Goal: Task Accomplishment & Management: Manage account settings

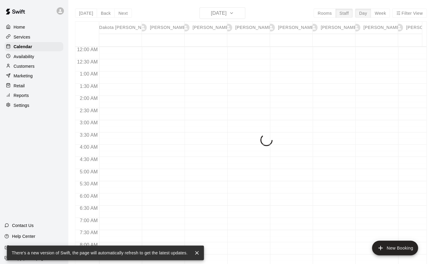
scroll to position [311, 10]
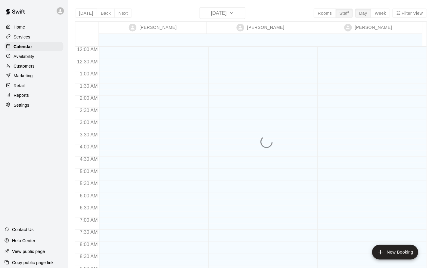
scroll to position [258, 0]
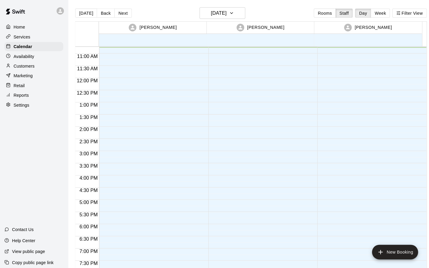
click at [229, 7] on main "[DATE] Back [DATE][DATE] Rooms Staff Day Week Filter View [PERSON_NAME] 13 [PER…" at bounding box center [248, 139] width 361 height 278
click at [231, 14] on icon "button" at bounding box center [229, 12] width 5 height 7
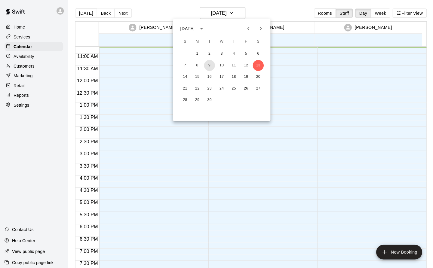
click at [206, 66] on button "9" at bounding box center [207, 64] width 11 height 11
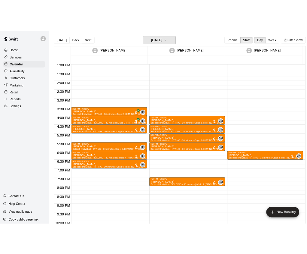
scroll to position [314, 0]
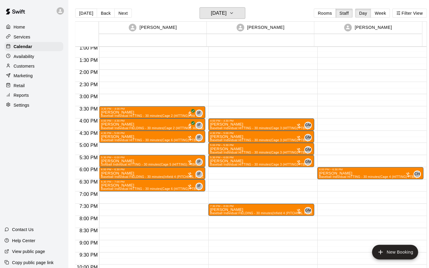
click at [231, 11] on icon "button" at bounding box center [229, 12] width 5 height 7
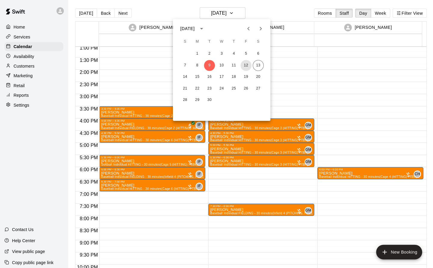
click at [243, 67] on button "12" at bounding box center [243, 64] width 11 height 11
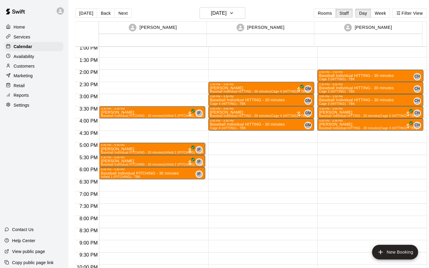
click at [271, 184] on div "2:30 PM – 3:00 PM James Gimbel Baseball Individual HITTING - 30 minutes (Cage 4…" at bounding box center [258, 21] width 104 height 578
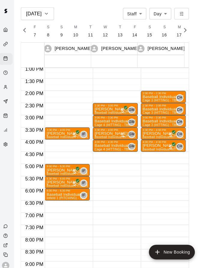
scroll to position [0, 2615]
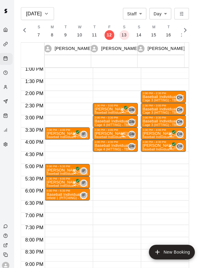
click at [169, 120] on p "Baseball Individual HITTING - 30 minutes" at bounding box center [164, 120] width 41 height 0
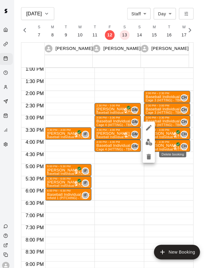
click at [148, 155] on icon "delete" at bounding box center [149, 154] width 4 height 5
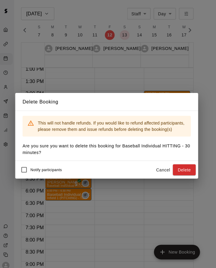
click at [185, 169] on button "Delete" at bounding box center [184, 167] width 23 height 11
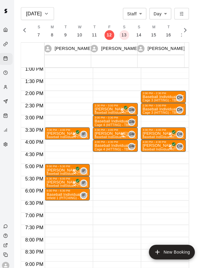
click at [163, 132] on p "[PERSON_NAME]" at bounding box center [164, 132] width 41 height 0
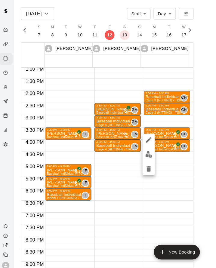
click at [152, 137] on icon "edit" at bounding box center [149, 137] width 7 height 7
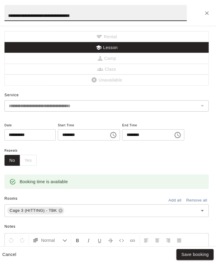
scroll to position [0, 0]
click at [116, 134] on icon "Choose time, selected time is 3:30 PM" at bounding box center [115, 133] width 2 height 3
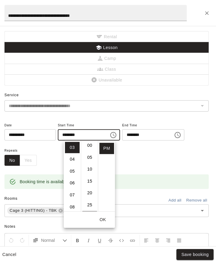
scroll to position [2, 0]
click at [88, 139] on li "00" at bounding box center [91, 143] width 14 height 11
type input "********"
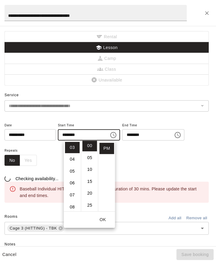
scroll to position [0, 0]
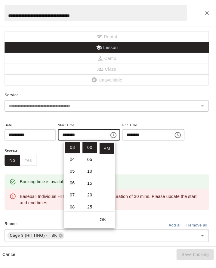
click at [123, 139] on input "********" at bounding box center [146, 133] width 46 height 11
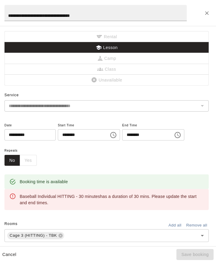
click at [175, 136] on icon "Choose time, selected time is 4:00 PM" at bounding box center [178, 133] width 6 height 6
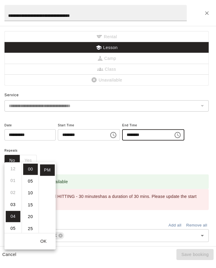
scroll to position [1, 0]
click at [16, 199] on li "03" at bounding box center [15, 201] width 14 height 11
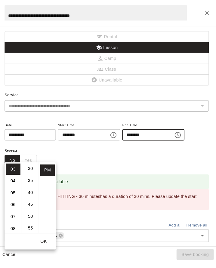
scroll to position [0, 0]
click at [34, 165] on li "30" at bounding box center [33, 166] width 14 height 11
type input "********"
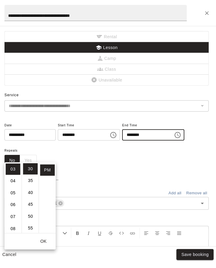
scroll to position [70, 0]
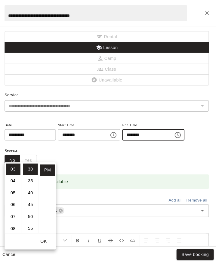
click at [133, 164] on div "Repeats No Yes" at bounding box center [108, 154] width 202 height 19
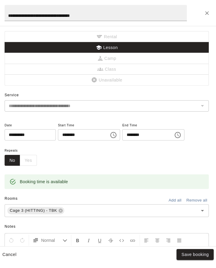
click at [199, 253] on button "Save booking" at bounding box center [195, 251] width 37 height 11
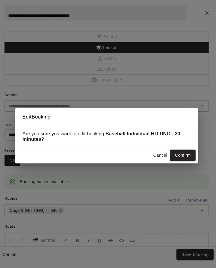
click at [188, 154] on button "Confirm" at bounding box center [183, 153] width 25 height 11
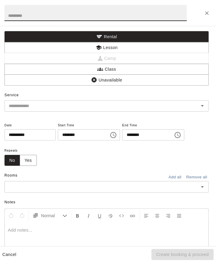
click at [123, 46] on button "Lesson" at bounding box center [108, 47] width 202 height 11
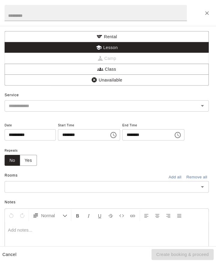
click at [61, 105] on input "text" at bounding box center [99, 105] width 180 height 8
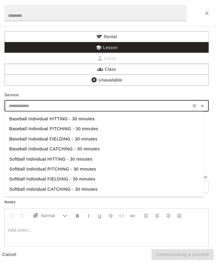
click at [57, 118] on li "Baseball Individual HITTING - 30 minutes" at bounding box center [105, 118] width 197 height 10
type input "**********"
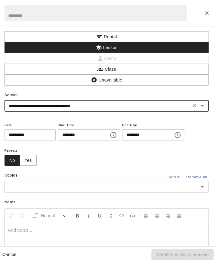
click at [46, 188] on input "text" at bounding box center [103, 184] width 188 height 8
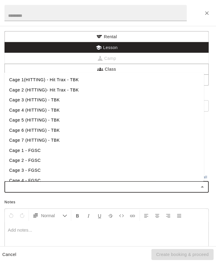
click at [36, 104] on li "Cage 3 (HITTING) - TBK" at bounding box center [105, 99] width 197 height 10
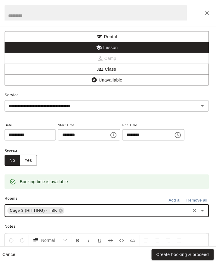
click at [203, 254] on button "Create booking & proceed" at bounding box center [182, 251] width 61 height 11
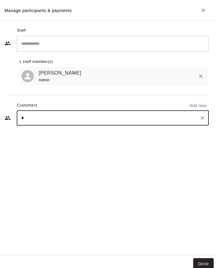
click at [35, 116] on input "*" at bounding box center [109, 116] width 175 height 6
type input "********"
click at [202, 117] on icon "Clear" at bounding box center [203, 117] width 4 height 4
type input "*******"
click at [199, 119] on button "Clear" at bounding box center [202, 116] width 8 height 8
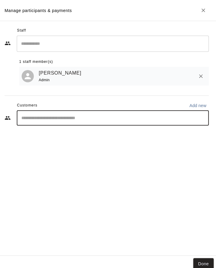
click at [204, 261] on button "Done" at bounding box center [203, 260] width 20 height 11
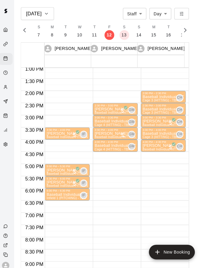
click at [162, 96] on p "Baseball Individual HITTING - 30 minutes" at bounding box center [164, 96] width 41 height 0
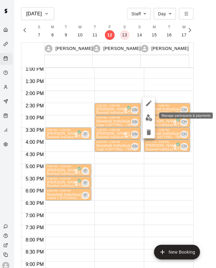
click at [148, 119] on img "edit" at bounding box center [149, 116] width 7 height 7
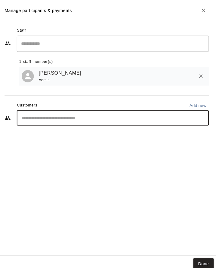
scroll to position [0, 0]
type input "****"
click at [202, 118] on icon "Clear" at bounding box center [202, 116] width 6 height 6
type input "*****"
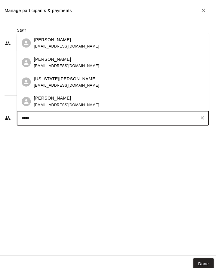
click at [69, 38] on div "Nick Ulloa" at bounding box center [68, 39] width 65 height 6
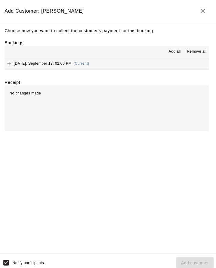
click at [122, 60] on button "Friday, September 12: 02:00 PM (Current)" at bounding box center [108, 62] width 202 height 11
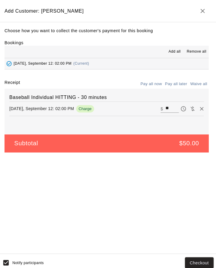
click at [114, 139] on div "Subtotal $50.00" at bounding box center [108, 142] width 202 height 18
click at [201, 259] on button "Checkout" at bounding box center [199, 259] width 28 height 11
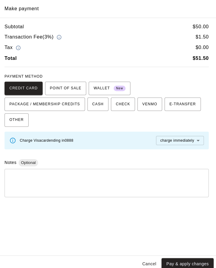
click at [82, 98] on span "PACKAGE / MEMBERSHIP CREDITS" at bounding box center [47, 103] width 70 height 10
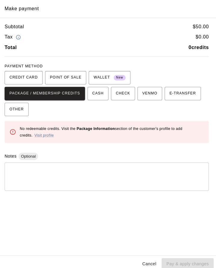
click at [153, 260] on button "Cancel" at bounding box center [149, 260] width 19 height 11
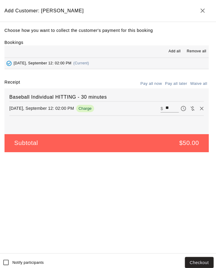
click at [177, 84] on button "Pay all later" at bounding box center [176, 82] width 25 height 9
click at [194, 257] on button "Add customer" at bounding box center [195, 259] width 37 height 11
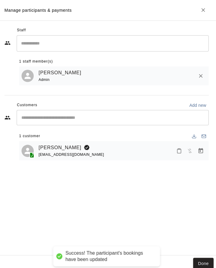
click at [204, 260] on button "Done" at bounding box center [203, 260] width 20 height 11
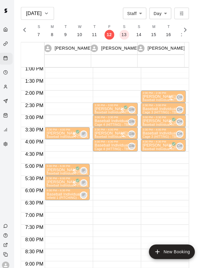
click at [152, 108] on p "Baseball Individual HITTING - 30 minutes" at bounding box center [164, 108] width 41 height 0
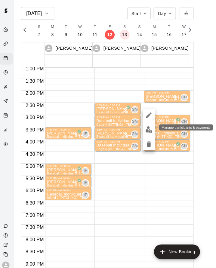
click at [149, 130] on img "edit" at bounding box center [149, 128] width 7 height 7
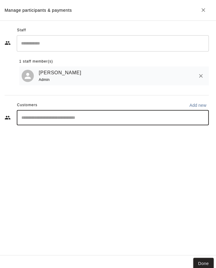
type input "*****"
click at [202, 117] on icon "Clear" at bounding box center [202, 116] width 6 height 6
type input "***"
click at [204, 116] on icon "Clear" at bounding box center [203, 117] width 4 height 4
type input "******"
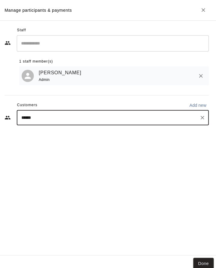
click at [204, 119] on icon "Clear" at bounding box center [202, 116] width 6 height 6
type input "*****"
click at [202, 116] on icon "Clear" at bounding box center [202, 116] width 6 height 6
type input "****"
click at [202, 117] on icon "Clear" at bounding box center [202, 116] width 6 height 6
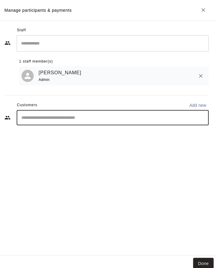
type input "****"
click at [204, 116] on icon "Clear" at bounding box center [202, 116] width 6 height 6
type input "*****"
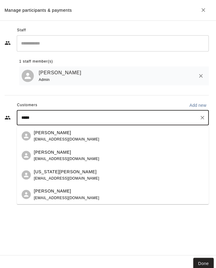
click at [70, 136] on span "nbulloa24@gmail.com" at bounding box center [68, 138] width 65 height 4
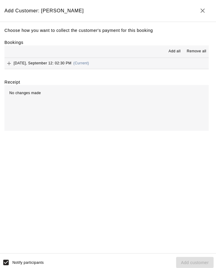
click at [62, 66] on div "Friday, September 12: 02:30 PM (Current)" at bounding box center [48, 62] width 83 height 9
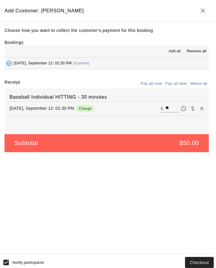
click at [179, 83] on button "Pay all later" at bounding box center [176, 82] width 25 height 9
click at [193, 261] on button "Add customer" at bounding box center [195, 259] width 37 height 11
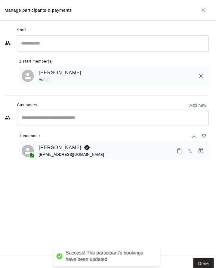
click at [206, 261] on button "Done" at bounding box center [203, 260] width 20 height 11
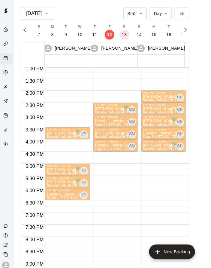
click at [117, 120] on p "Baseball Individual HITTING - 30 minutes" at bounding box center [117, 120] width 41 height 0
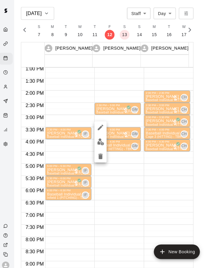
click at [101, 126] on icon "edit" at bounding box center [101, 125] width 7 height 7
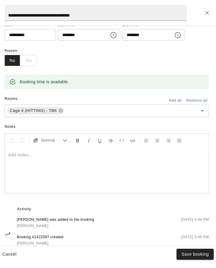
scroll to position [101, 0]
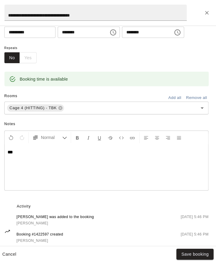
click at [208, 10] on icon "Close" at bounding box center [207, 13] width 6 height 6
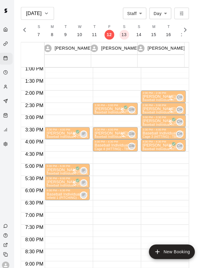
click at [127, 117] on div "GM 0" at bounding box center [132, 120] width 10 height 7
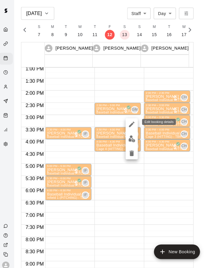
click at [132, 123] on icon "edit" at bounding box center [132, 122] width 5 height 5
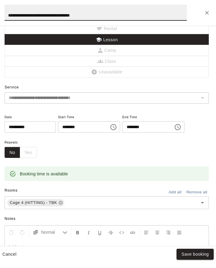
scroll to position [0, 0]
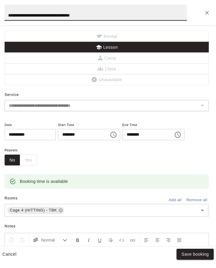
click at [207, 13] on icon "Close" at bounding box center [207, 13] width 4 height 4
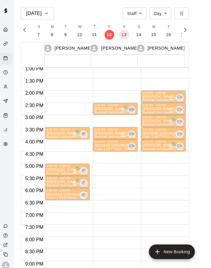
click at [127, 119] on div "GM 0" at bounding box center [132, 120] width 10 height 7
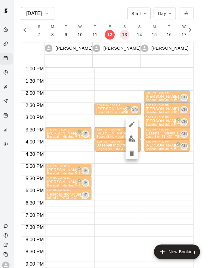
click at [134, 138] on img "edit" at bounding box center [132, 137] width 7 height 7
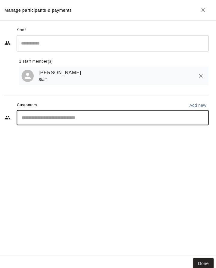
type input "****"
click at [204, 117] on icon "Clear" at bounding box center [202, 116] width 6 height 6
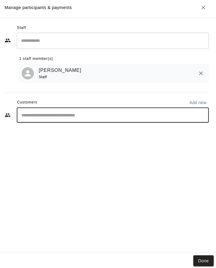
type input "***"
click at [202, 117] on icon "Clear" at bounding box center [203, 117] width 4 height 4
type input "****"
click at [201, 118] on icon "Clear" at bounding box center [202, 116] width 6 height 6
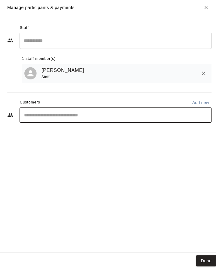
type input "***"
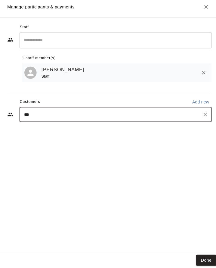
click at [199, 119] on div "Start typing to search customers..." at bounding box center [202, 116] width 8 height 8
click at [204, 115] on icon "Clear" at bounding box center [202, 116] width 6 height 6
type input "***"
click at [199, 118] on icon "Clear" at bounding box center [202, 116] width 6 height 6
type input "*****"
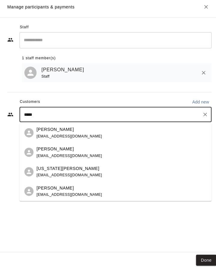
click at [76, 130] on div "Nick Ulloa nbulloa24@gmail.com" at bounding box center [120, 134] width 168 height 13
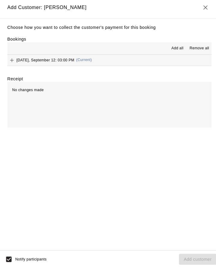
click at [66, 57] on hr at bounding box center [108, 57] width 202 height 0
click at [51, 64] on span "Friday, September 12: 03:00 PM" at bounding box center [44, 62] width 57 height 4
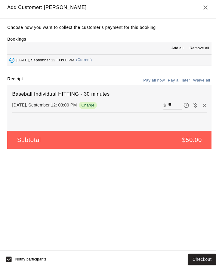
click at [173, 84] on button "Pay all later" at bounding box center [176, 82] width 25 height 9
click at [198, 258] on button "Add customer" at bounding box center [195, 259] width 37 height 11
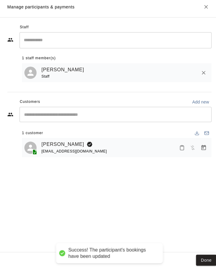
click at [205, 261] on button "Done" at bounding box center [203, 260] width 20 height 11
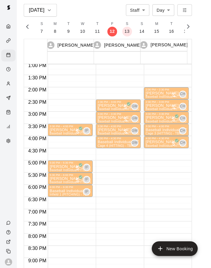
click at [72, 192] on p "Baseball Individual PITCHING - 30 minutes" at bounding box center [69, 192] width 41 height 0
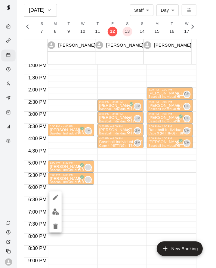
click at [56, 213] on img "edit" at bounding box center [54, 212] width 7 height 7
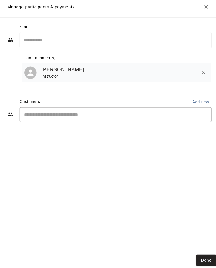
type input "******"
click at [200, 119] on icon "Clear" at bounding box center [202, 116] width 6 height 6
type input "****"
click at [202, 118] on icon "Clear" at bounding box center [202, 116] width 6 height 6
type input "*****"
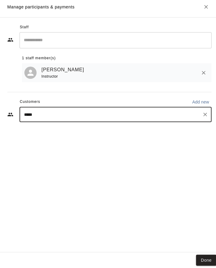
click at [201, 116] on icon "Clear" at bounding box center [203, 117] width 4 height 4
type input "*****"
click at [204, 116] on icon "Clear" at bounding box center [203, 117] width 4 height 4
type input "*****"
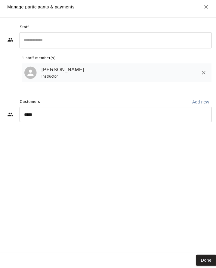
click at [204, 117] on icon "Clear" at bounding box center [202, 116] width 6 height 6
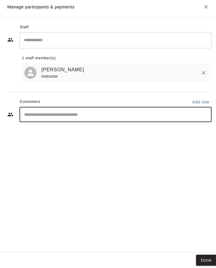
type input "*****"
click at [201, 117] on icon "Clear" at bounding box center [202, 116] width 6 height 6
click at [205, 114] on div "Start typing to search customers..." at bounding box center [202, 116] width 8 height 8
click at [37, 117] on input "**********" at bounding box center [109, 116] width 175 height 6
type input "**********"
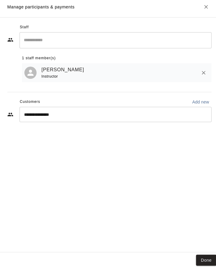
click at [169, 117] on input "**********" at bounding box center [109, 116] width 175 height 6
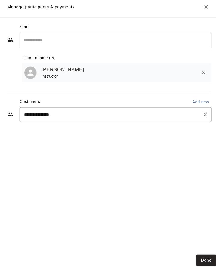
click at [203, 117] on icon "Clear" at bounding box center [202, 116] width 6 height 6
click at [44, 115] on input "Start typing to search customers..." at bounding box center [114, 116] width 184 height 6
type input "**********"
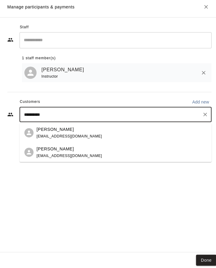
click at [55, 133] on p "Amber Cunningham" at bounding box center [54, 131] width 37 height 6
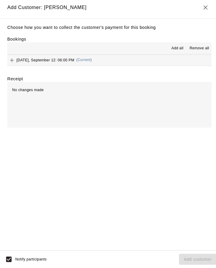
click at [66, 64] on span "Friday, September 12: 06:00 PM" at bounding box center [44, 62] width 57 height 4
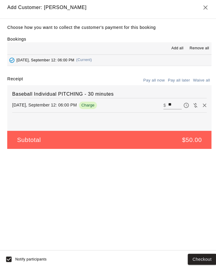
click at [204, 258] on button "Checkout" at bounding box center [199, 259] width 28 height 11
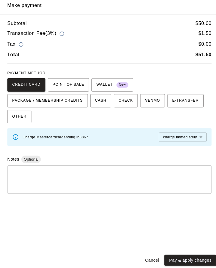
click at [82, 98] on span "PACKAGE / MEMBERSHIP CREDITS" at bounding box center [47, 103] width 70 height 10
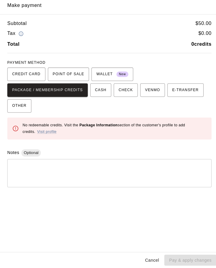
click at [152, 259] on button "Cancel" at bounding box center [149, 260] width 19 height 11
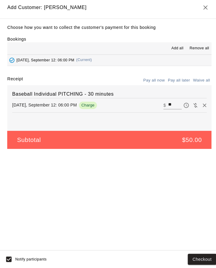
click at [178, 86] on button "Pay all later" at bounding box center [176, 82] width 25 height 9
click at [200, 260] on button "Add customer" at bounding box center [195, 259] width 37 height 11
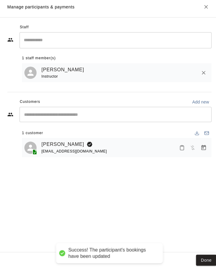
click at [208, 260] on button "Done" at bounding box center [203, 260] width 20 height 11
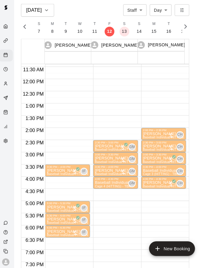
scroll to position [1, 0]
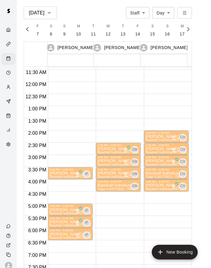
click at [145, 11] on body "Sep 12 Staff ***** ​ Day *** ​ F 7 S 8 S 9 M 10 T 11 W 12 T 13 F 14 S 15 S 16 M…" at bounding box center [105, 138] width 211 height 278
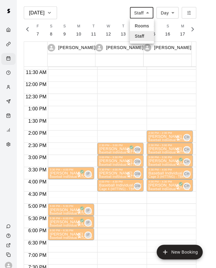
click at [205, 23] on div at bounding box center [108, 134] width 216 height 268
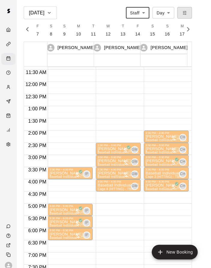
click at [189, 10] on button "button" at bounding box center [182, 12] width 14 height 11
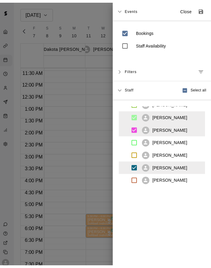
scroll to position [60, 0]
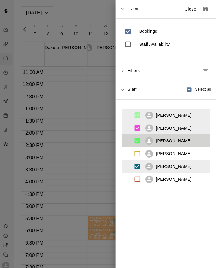
click at [204, 8] on icon "Save as default view" at bounding box center [206, 9] width 5 height 5
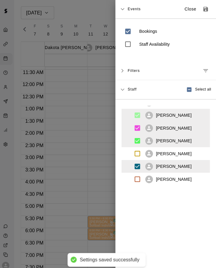
click at [185, 7] on p "Close" at bounding box center [191, 9] width 12 height 6
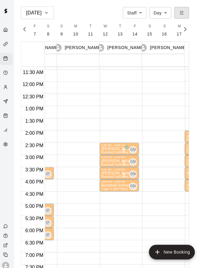
scroll to position [0, 0]
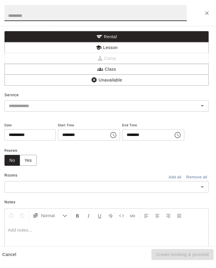
click at [114, 46] on button "Lesson" at bounding box center [108, 47] width 202 height 11
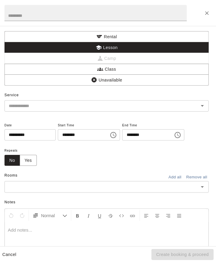
click at [52, 107] on input "text" at bounding box center [99, 105] width 180 height 8
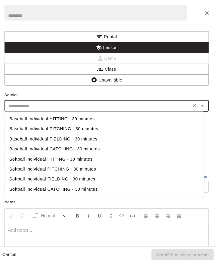
click at [74, 126] on li "Baseball Individual PITCHING - 30 minutes" at bounding box center [105, 127] width 197 height 10
type input "**********"
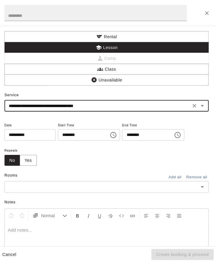
click at [25, 188] on input "text" at bounding box center [103, 184] width 188 height 8
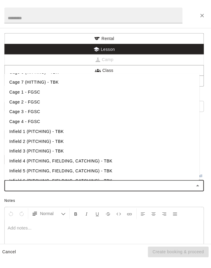
scroll to position [73, 0]
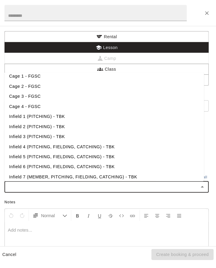
click at [39, 130] on li "Infield 2 (PITCHING) - TBK" at bounding box center [105, 125] width 197 height 10
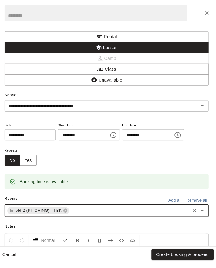
click at [198, 252] on button "Create booking & proceed" at bounding box center [182, 251] width 61 height 11
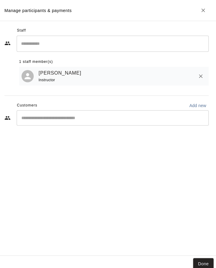
click at [65, 119] on input "Start typing to search customers..." at bounding box center [114, 116] width 184 height 6
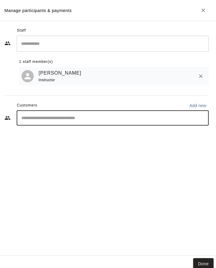
type input "**"
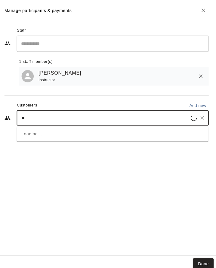
click at [202, 118] on icon "Clear" at bounding box center [203, 117] width 4 height 4
click at [100, 115] on input "**********" at bounding box center [109, 116] width 175 height 6
type input "**********"
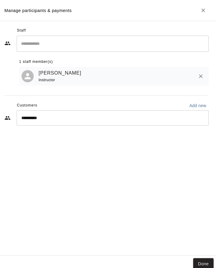
click at [180, 115] on input "**********" at bounding box center [109, 116] width 175 height 6
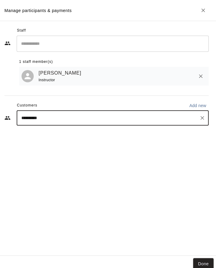
click at [202, 117] on icon "Clear" at bounding box center [203, 117] width 4 height 4
click at [203, 259] on button "Done" at bounding box center [203, 260] width 20 height 11
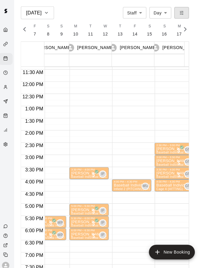
scroll to position [0, 61]
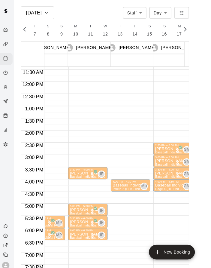
click at [134, 183] on p "Baseball Individual PITCHING - 30 minutes" at bounding box center [131, 183] width 35 height 0
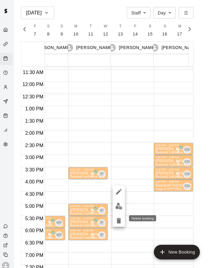
click at [119, 218] on icon "delete" at bounding box center [120, 217] width 4 height 5
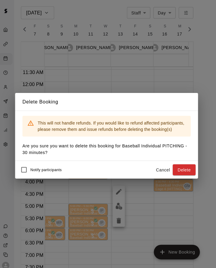
click at [189, 167] on button "Delete" at bounding box center [184, 167] width 23 height 11
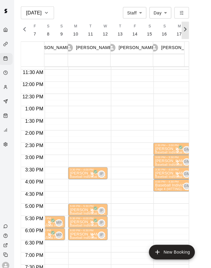
click at [190, 30] on icon "button" at bounding box center [186, 28] width 7 height 7
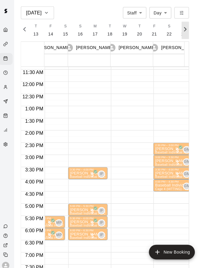
scroll to position [0, 84]
click at [27, 29] on icon "button" at bounding box center [26, 28] width 7 height 7
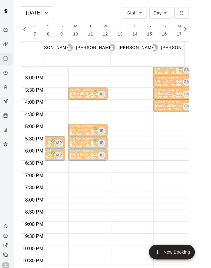
scroll to position [374, 61]
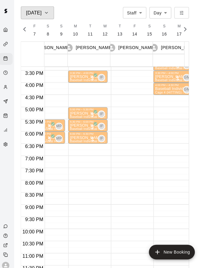
click at [48, 11] on icon "button" at bounding box center [48, 12] width 5 height 7
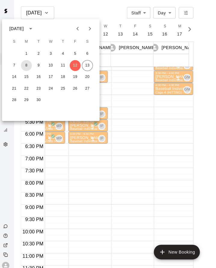
click at [27, 64] on button "8" at bounding box center [28, 64] width 11 height 11
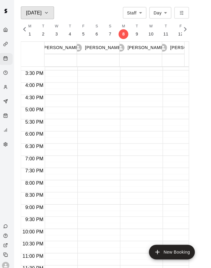
scroll to position [0, 137]
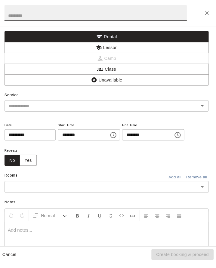
click at [122, 44] on button "Lesson" at bounding box center [108, 47] width 202 height 11
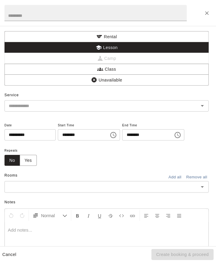
click at [45, 103] on input "text" at bounding box center [99, 105] width 180 height 8
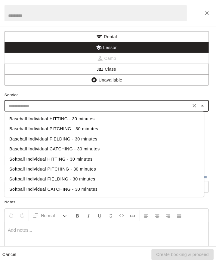
click at [80, 126] on li "Baseball Individual PITCHING - 30 minutes" at bounding box center [105, 127] width 197 height 10
type input "**********"
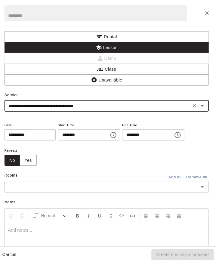
click at [79, 188] on input "text" at bounding box center [103, 184] width 188 height 8
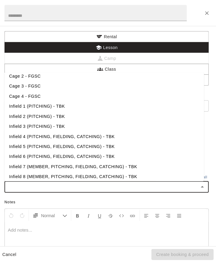
click at [56, 110] on li "Infield 1 (PITCHING) - TBK" at bounding box center [105, 105] width 197 height 10
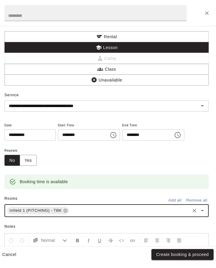
click at [208, 248] on button "Create booking & proceed" at bounding box center [182, 251] width 61 height 11
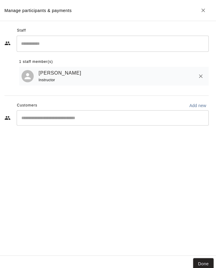
click at [205, 261] on button "Done" at bounding box center [203, 260] width 20 height 11
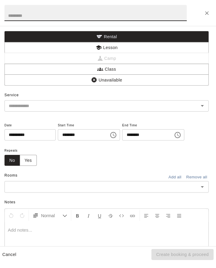
click at [120, 46] on button "Lesson" at bounding box center [108, 47] width 202 height 11
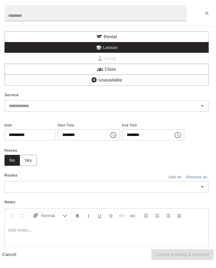
click at [45, 104] on input "text" at bounding box center [99, 105] width 180 height 8
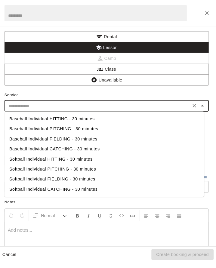
click at [65, 128] on li "Baseball Individual PITCHING - 30 minutes" at bounding box center [105, 127] width 197 height 10
type input "**********"
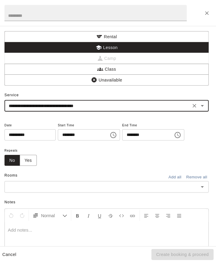
click at [51, 188] on input "text" at bounding box center [103, 184] width 188 height 8
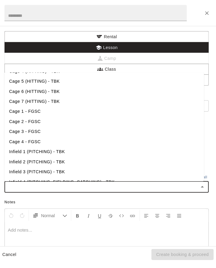
scroll to position [65, 0]
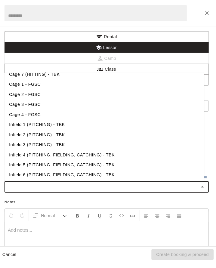
click at [61, 138] on li "Infield 2 (PITCHING) - TBK" at bounding box center [105, 133] width 197 height 10
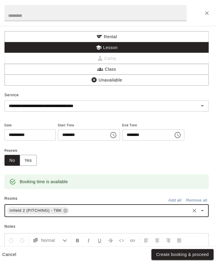
click at [187, 251] on button "Create booking & proceed" at bounding box center [182, 251] width 61 height 11
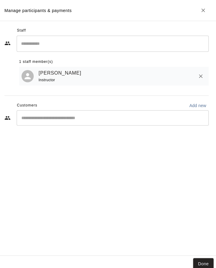
click at [205, 259] on button "Done" at bounding box center [203, 260] width 20 height 11
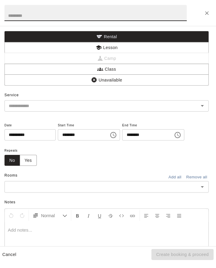
click at [121, 45] on button "Lesson" at bounding box center [108, 47] width 202 height 11
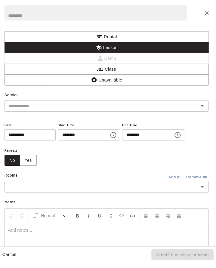
click at [45, 106] on input "text" at bounding box center [99, 105] width 180 height 8
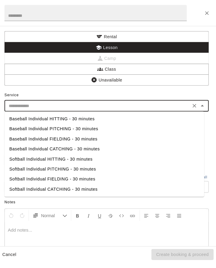
click at [64, 127] on li "Baseball Individual PITCHING - 30 minutes" at bounding box center [105, 127] width 197 height 10
type input "**********"
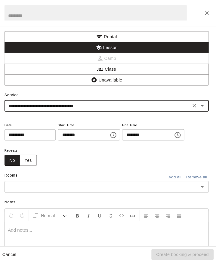
click at [39, 188] on input "text" at bounding box center [103, 184] width 188 height 8
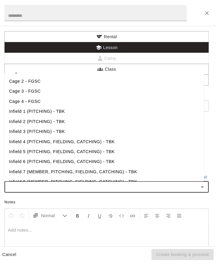
scroll to position [79, 0]
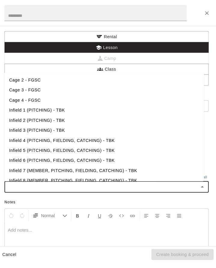
click at [57, 124] on li "Infield 2 (PITCHING) - TBK" at bounding box center [105, 119] width 197 height 10
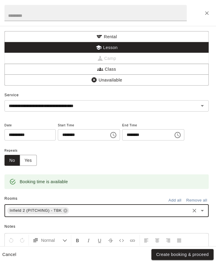
click at [191, 253] on button "Create booking & proceed" at bounding box center [182, 251] width 61 height 11
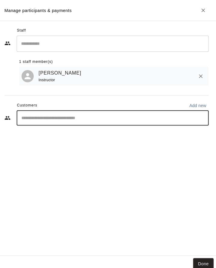
type input "***"
click at [202, 117] on icon "Clear" at bounding box center [203, 117] width 4 height 4
click at [202, 256] on button "Done" at bounding box center [203, 260] width 20 height 11
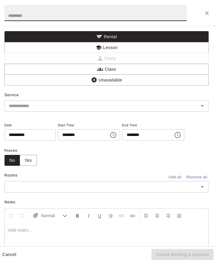
click at [110, 47] on button "Lesson" at bounding box center [108, 47] width 202 height 11
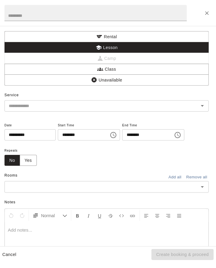
click at [33, 101] on input "text" at bounding box center [99, 105] width 180 height 8
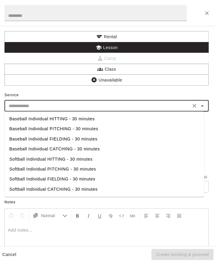
click at [72, 128] on li "Baseball Individual PITCHING - 30 minutes" at bounding box center [105, 127] width 197 height 10
type input "**********"
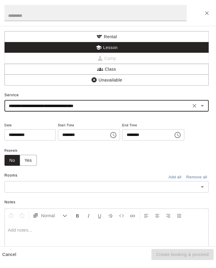
click at [60, 188] on input "text" at bounding box center [103, 184] width 188 height 8
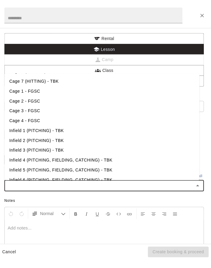
scroll to position [73, 0]
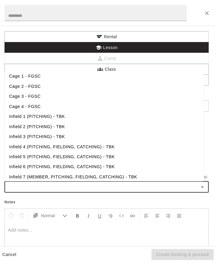
click at [52, 130] on li "Infield 2 (PITCHING) - TBK" at bounding box center [105, 125] width 197 height 10
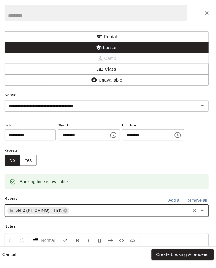
click at [189, 251] on button "Create booking & proceed" at bounding box center [182, 251] width 61 height 11
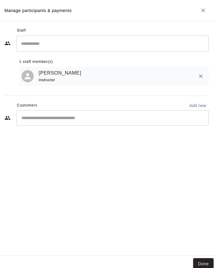
click at [206, 261] on button "Done" at bounding box center [203, 260] width 20 height 11
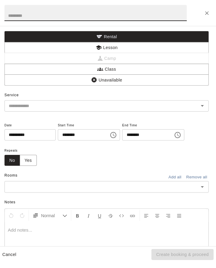
click at [120, 48] on button "Lesson" at bounding box center [108, 47] width 202 height 11
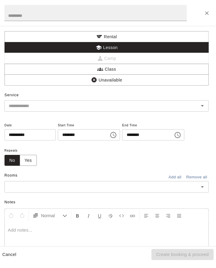
click at [41, 103] on input "text" at bounding box center [99, 105] width 180 height 8
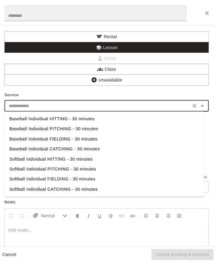
click at [73, 117] on li "Baseball Individual HITTING - 30 minutes" at bounding box center [105, 118] width 197 height 10
type input "**********"
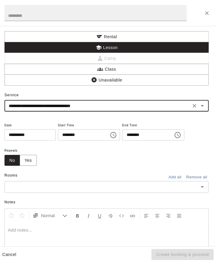
click at [83, 188] on input "text" at bounding box center [103, 184] width 188 height 8
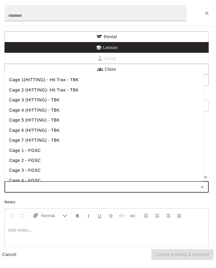
click at [41, 114] on li "Cage 4 (HITTING) - TBK" at bounding box center [105, 109] width 197 height 10
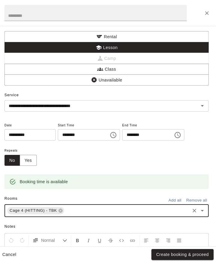
click at [194, 251] on button "Create booking & proceed" at bounding box center [182, 251] width 61 height 11
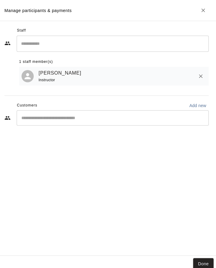
click at [205, 259] on button "Done" at bounding box center [203, 260] width 20 height 11
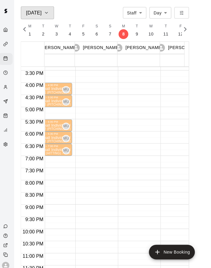
scroll to position [0, 153]
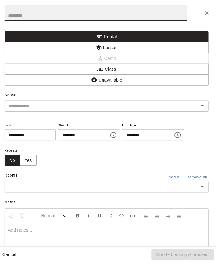
click at [122, 44] on button "Lesson" at bounding box center [108, 47] width 202 height 11
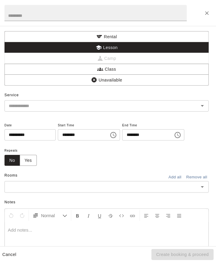
click at [34, 104] on input "text" at bounding box center [99, 105] width 180 height 8
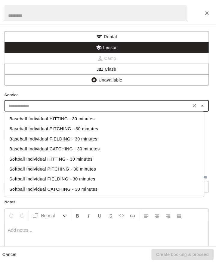
click at [78, 117] on li "Baseball Individual HITTING - 30 minutes" at bounding box center [105, 118] width 197 height 10
type input "**********"
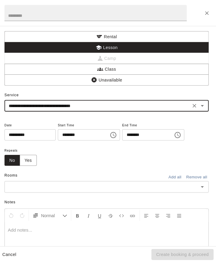
click at [45, 188] on input "text" at bounding box center [103, 184] width 188 height 8
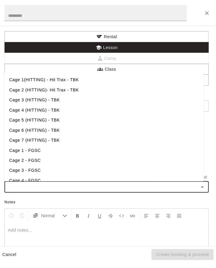
click at [53, 114] on li "Cage 4 (HITTING) - TBK" at bounding box center [105, 109] width 197 height 10
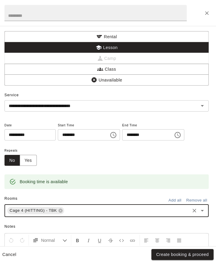
click at [198, 251] on button "Create booking & proceed" at bounding box center [182, 251] width 61 height 11
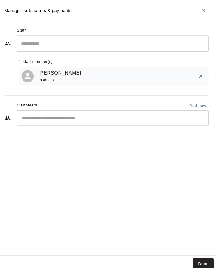
click at [205, 260] on button "Done" at bounding box center [203, 260] width 20 height 11
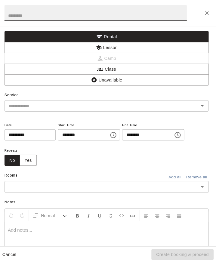
click at [122, 45] on button "Lesson" at bounding box center [108, 47] width 202 height 11
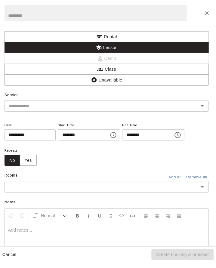
click at [88, 104] on input "text" at bounding box center [99, 105] width 180 height 8
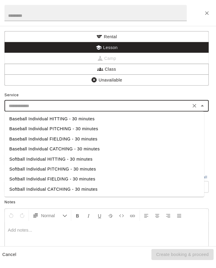
click at [65, 119] on li "Baseball Individual HITTING - 30 minutes" at bounding box center [105, 118] width 197 height 10
type input "**********"
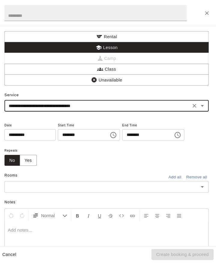
click at [34, 188] on input "text" at bounding box center [103, 184] width 188 height 8
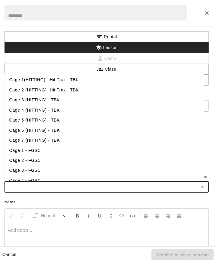
click at [54, 114] on li "Cage 4 (HITTING) - TBK" at bounding box center [105, 109] width 197 height 10
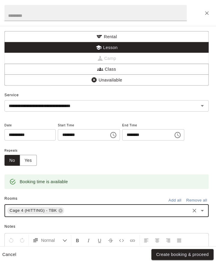
click at [193, 254] on button "Create booking & proceed" at bounding box center [182, 251] width 61 height 11
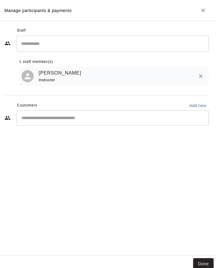
click at [209, 261] on button "Done" at bounding box center [203, 260] width 20 height 11
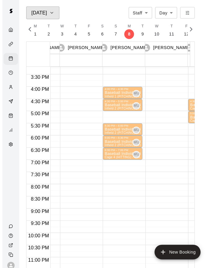
scroll to position [367, 75]
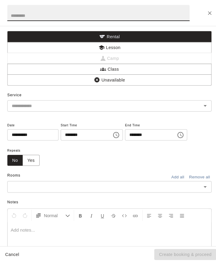
click at [107, 46] on button "Lesson" at bounding box center [108, 47] width 202 height 11
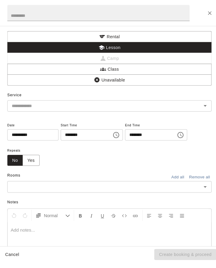
click at [37, 105] on input "text" at bounding box center [99, 105] width 180 height 8
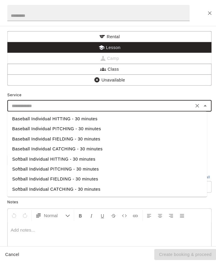
click at [84, 127] on li "Baseball Individual PITCHING - 30 minutes" at bounding box center [105, 127] width 197 height 10
type input "**********"
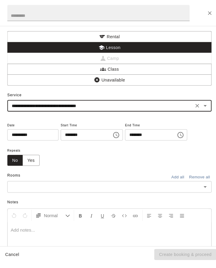
click at [98, 188] on input "text" at bounding box center [103, 184] width 188 height 8
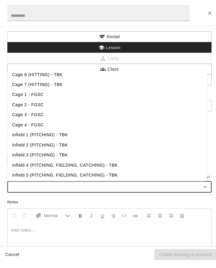
scroll to position [86, 0]
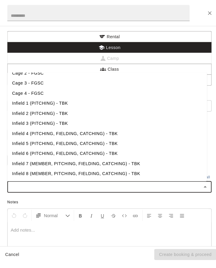
click at [57, 117] on li "Infield 2 (PITCHING) - TBK" at bounding box center [105, 112] width 197 height 10
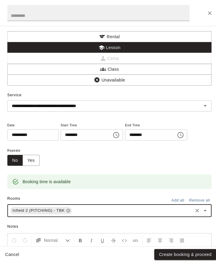
click at [204, 248] on button "Create booking & proceed" at bounding box center [182, 251] width 61 height 11
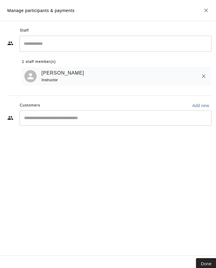
click at [204, 259] on button "Done" at bounding box center [203, 260] width 20 height 11
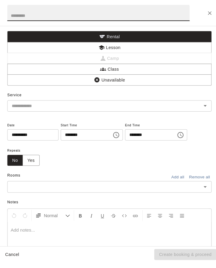
click at [55, 188] on input "text" at bounding box center [103, 184] width 188 height 8
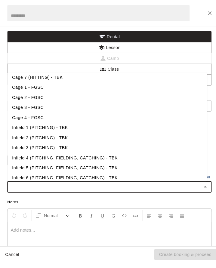
scroll to position [63, 0]
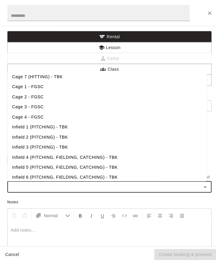
click at [56, 140] on li "Infield 2 (PITCHING) - TBK" at bounding box center [105, 136] width 197 height 10
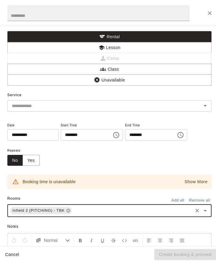
click at [67, 210] on icon at bounding box center [67, 208] width 4 height 4
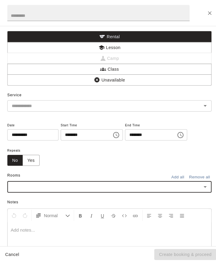
click at [88, 188] on input "text" at bounding box center [103, 184] width 188 height 8
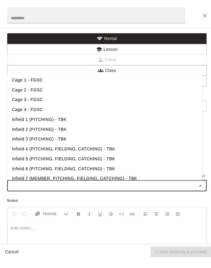
scroll to position [75, 0]
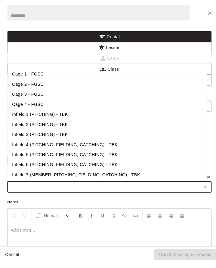
click at [62, 118] on li "Infield 1 (PITCHING) - TBK" at bounding box center [105, 113] width 197 height 10
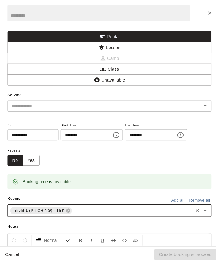
click at [198, 248] on div "Cancel Create booking & proceed" at bounding box center [108, 251] width 216 height 16
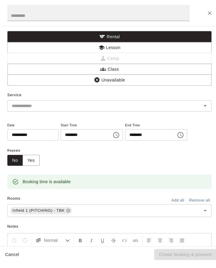
click at [10, 253] on button "Cancel" at bounding box center [11, 251] width 19 height 11
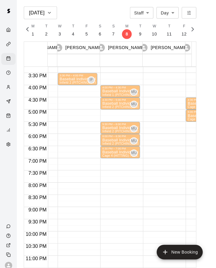
click at [18, 252] on button "Cancel" at bounding box center [11, 251] width 19 height 11
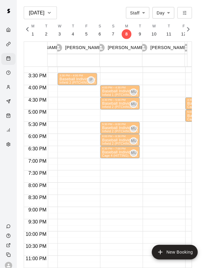
click at [72, 78] on p "Baseball Individual PITCHING - 30 minutes" at bounding box center [76, 78] width 35 height 0
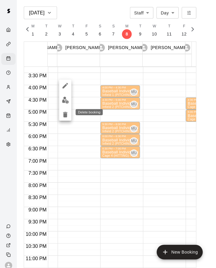
click at [65, 112] on icon "delete" at bounding box center [64, 112] width 4 height 5
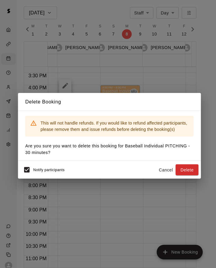
click at [190, 166] on button "Delete" at bounding box center [184, 167] width 23 height 11
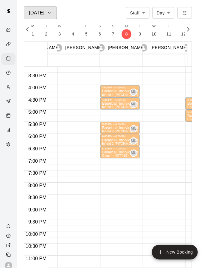
click at [46, 12] on icon "button" at bounding box center [48, 12] width 5 height 7
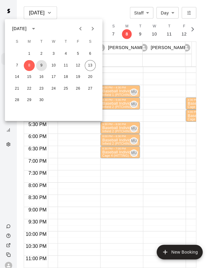
click at [43, 64] on button "9" at bounding box center [40, 64] width 11 height 11
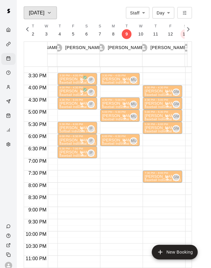
scroll to position [0, 2559]
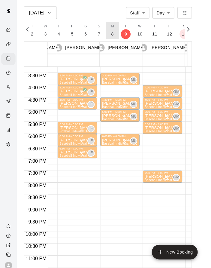
click at [118, 31] on button "M 8" at bounding box center [110, 29] width 13 height 17
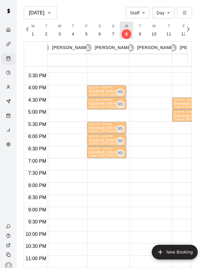
scroll to position [0, 0]
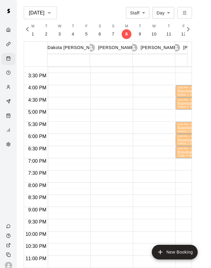
click at [6, 30] on icon "Home" at bounding box center [8, 29] width 5 height 5
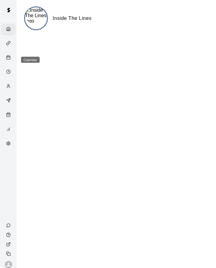
click at [8, 60] on icon "Calendar" at bounding box center [8, 57] width 5 height 5
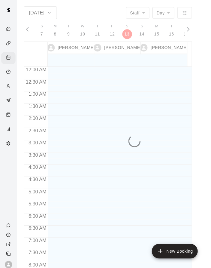
scroll to position [272, 0]
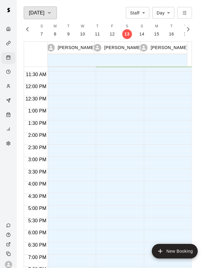
click at [45, 8] on button "Sep 13" at bounding box center [39, 13] width 33 height 13
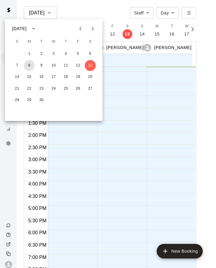
click at [26, 66] on button "8" at bounding box center [28, 65] width 11 height 11
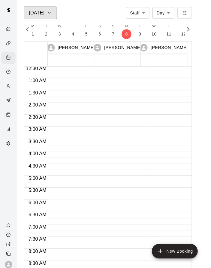
scroll to position [0, 0]
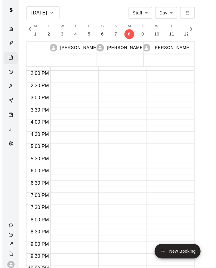
scroll to position [341, 0]
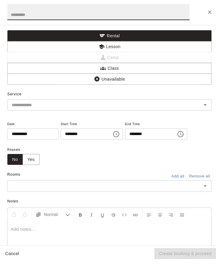
click at [109, 46] on button "Lesson" at bounding box center [108, 47] width 202 height 11
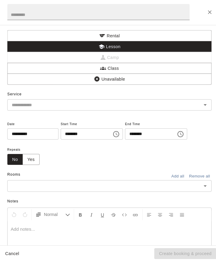
click at [43, 104] on input "text" at bounding box center [99, 105] width 180 height 8
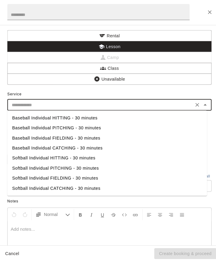
click at [62, 128] on li "Baseball Individual PITCHING - 30 minutes" at bounding box center [105, 127] width 197 height 10
type input "**********"
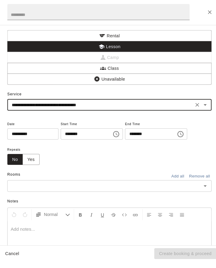
click at [83, 188] on input "text" at bounding box center [103, 184] width 188 height 8
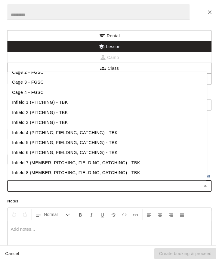
scroll to position [85, 0]
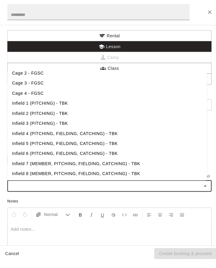
click at [45, 128] on li "Infield 3 (PITCHING) - TBK" at bounding box center [105, 123] width 197 height 10
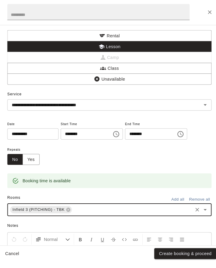
click at [202, 251] on button "Create booking & proceed" at bounding box center [182, 251] width 61 height 11
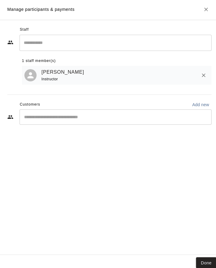
click at [205, 259] on button "Done" at bounding box center [203, 260] width 20 height 11
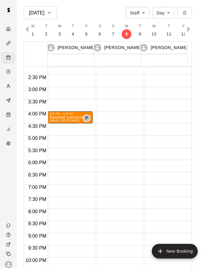
click at [67, 119] on div "Baseball Individual PITCHING - 30 minutes Infield 3 (PITCHING) - TBK" at bounding box center [69, 249] width 41 height 268
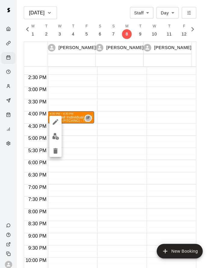
click at [56, 122] on icon "edit" at bounding box center [54, 121] width 7 height 7
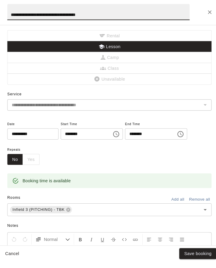
click at [118, 134] on icon "Choose time, selected time is 4:00 PM" at bounding box center [114, 133] width 7 height 7
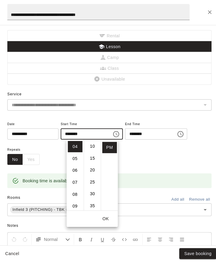
scroll to position [23, 0]
click at [92, 194] on li "30" at bounding box center [91, 193] width 14 height 11
type input "********"
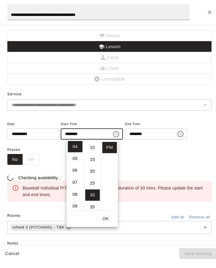
scroll to position [70, 0]
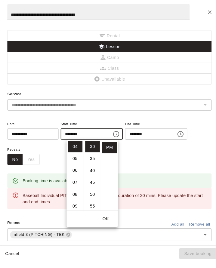
click at [123, 139] on input "********" at bounding box center [146, 133] width 46 height 11
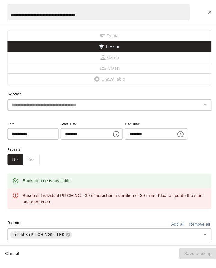
click at [174, 137] on icon "Choose time, selected time is 4:30 PM" at bounding box center [177, 133] width 7 height 7
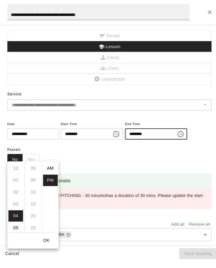
scroll to position [11, 0]
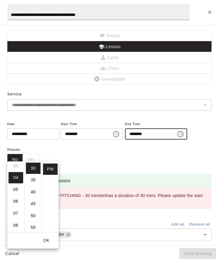
click at [17, 184] on li "05" at bounding box center [15, 188] width 14 height 11
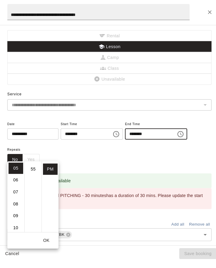
scroll to position [0, 0]
click at [34, 166] on li "00" at bounding box center [33, 167] width 14 height 11
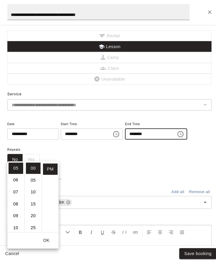
type input "********"
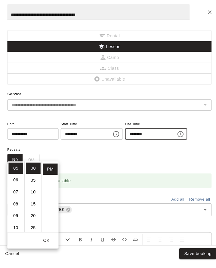
click at [109, 164] on div "Repeats No Yes" at bounding box center [108, 154] width 202 height 19
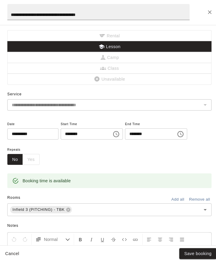
click at [200, 251] on button "Save booking" at bounding box center [195, 251] width 37 height 11
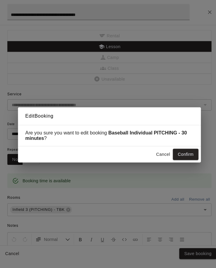
click at [185, 155] on button "Confirm" at bounding box center [183, 153] width 25 height 11
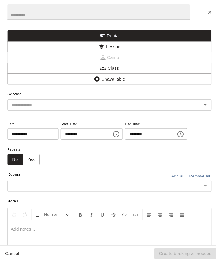
click at [128, 41] on button "Rental" at bounding box center [108, 36] width 202 height 11
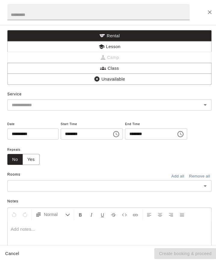
click at [91, 46] on button "Lesson" at bounding box center [108, 47] width 202 height 11
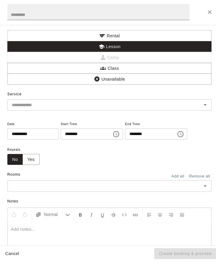
click at [25, 106] on input "text" at bounding box center [99, 105] width 180 height 8
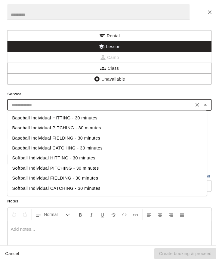
click at [46, 128] on li "Baseball Individual PITCHING - 30 minutes" at bounding box center [105, 127] width 197 height 10
type input "**********"
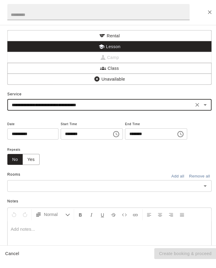
click at [72, 188] on input "text" at bounding box center [103, 184] width 188 height 8
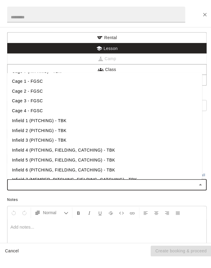
scroll to position [68, 0]
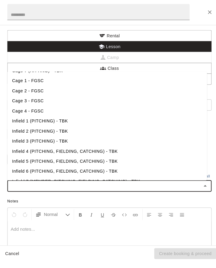
click at [49, 125] on li "Infield 1 (PITCHING) - TBK" at bounding box center [105, 121] width 197 height 10
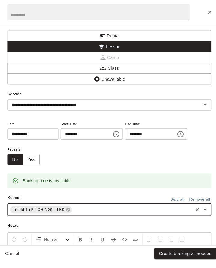
click at [198, 251] on button "Create booking & proceed" at bounding box center [182, 251] width 61 height 11
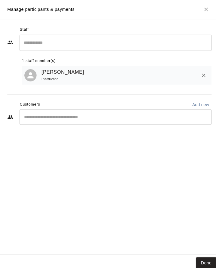
click at [205, 261] on button "Done" at bounding box center [203, 260] width 20 height 11
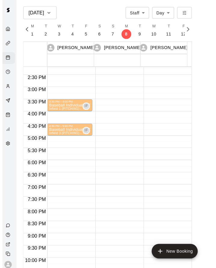
scroll to position [0, 0]
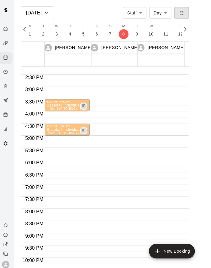
click at [185, 14] on icon "button" at bounding box center [182, 13] width 4 height 4
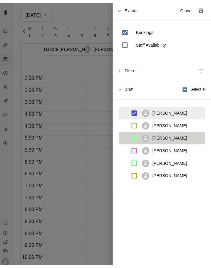
scroll to position [51, 0]
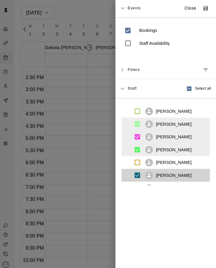
click at [204, 9] on icon "Save as default view" at bounding box center [206, 9] width 5 height 5
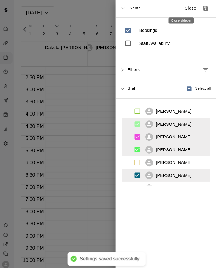
click at [185, 11] on p "Close" at bounding box center [191, 9] width 12 height 6
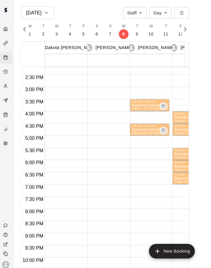
click at [170, 193] on div "3:30 PM – 4:00 PM Baseball Individual PITCHING - 30 minutes Infield 1 (PITCHING…" at bounding box center [150, 15] width 39 height 578
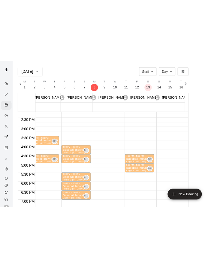
scroll to position [341, 93]
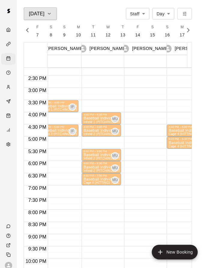
click at [46, 14] on icon "button" at bounding box center [48, 13] width 5 height 7
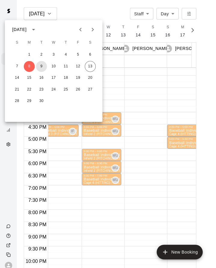
click at [40, 66] on button "9" at bounding box center [40, 65] width 11 height 11
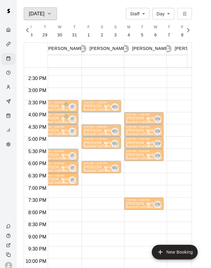
scroll to position [0, 2559]
click at [39, 11] on h6 "Sep 9" at bounding box center [36, 13] width 15 height 8
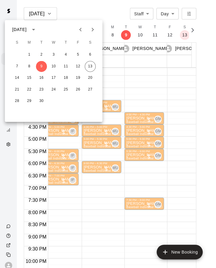
click at [178, 183] on div at bounding box center [108, 134] width 216 height 268
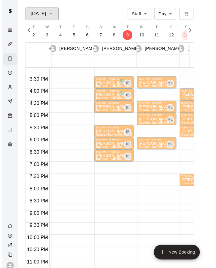
scroll to position [0, 0]
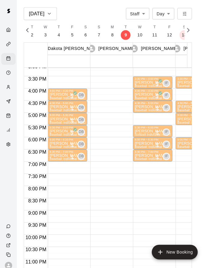
click at [59, 105] on p "Bryan Dorner" at bounding box center [66, 105] width 35 height 0
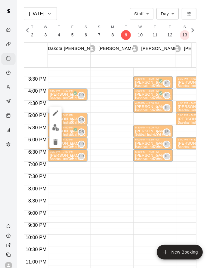
click at [52, 125] on img "edit" at bounding box center [54, 125] width 7 height 7
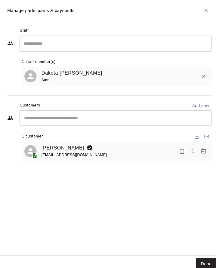
click at [205, 258] on button "Done" at bounding box center [203, 260] width 20 height 11
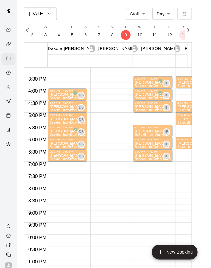
click at [65, 105] on p "Bryan Dorner" at bounding box center [66, 105] width 35 height 0
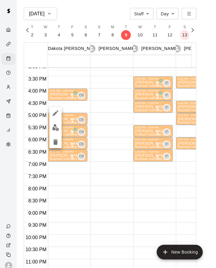
click at [53, 126] on img "edit" at bounding box center [54, 125] width 7 height 7
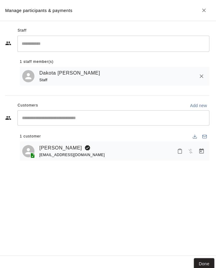
click at [64, 149] on link "Bryan Dorner" at bounding box center [62, 146] width 42 height 8
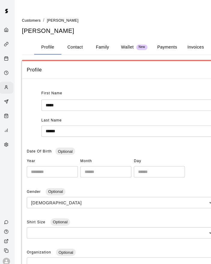
click at [8, 60] on icon "Calendar" at bounding box center [8, 57] width 5 height 5
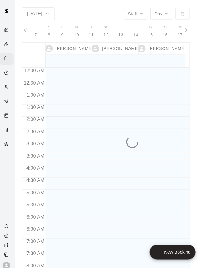
scroll to position [279, 0]
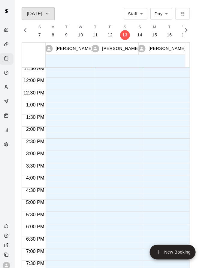
click at [45, 18] on button "Sep 13" at bounding box center [39, 13] width 33 height 13
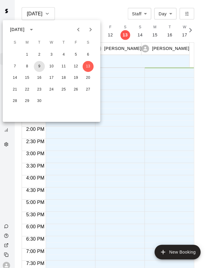
click at [40, 65] on button "9" at bounding box center [40, 65] width 11 height 11
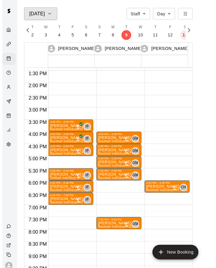
scroll to position [320, 0]
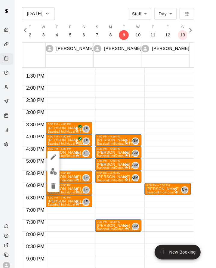
click at [55, 154] on icon "edit" at bounding box center [54, 154] width 5 height 5
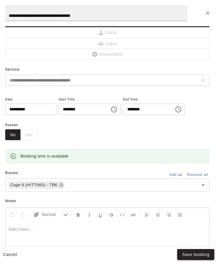
scroll to position [32, 0]
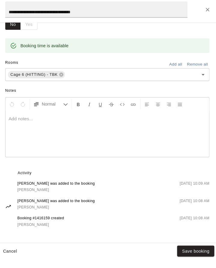
click at [207, 13] on icon "Close" at bounding box center [207, 13] width 4 height 4
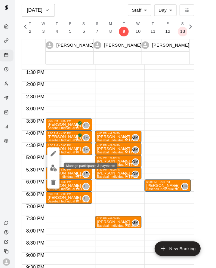
click at [56, 169] on img "edit" at bounding box center [54, 169] width 7 height 7
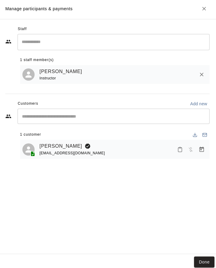
click at [190, 150] on span "Has not paid" at bounding box center [190, 148] width 11 height 5
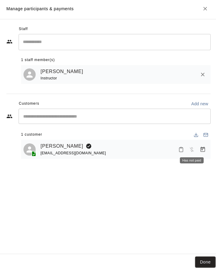
click at [152, 130] on div "1 customer Ben Mueller cycloneshooter@yahoo.com" at bounding box center [115, 141] width 187 height 33
click at [206, 136] on rect "Email participants" at bounding box center [204, 134] width 4 height 3
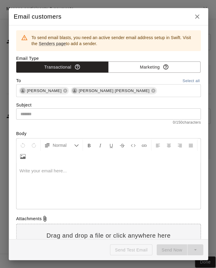
click at [194, 19] on icon "button" at bounding box center [195, 17] width 7 height 7
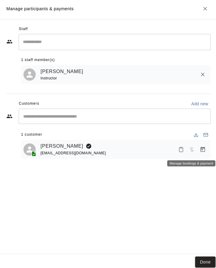
click at [201, 151] on icon "Manage bookings & payment" at bounding box center [201, 149] width 6 height 6
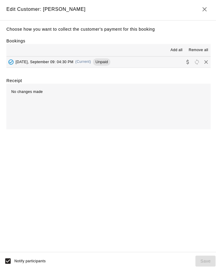
click at [173, 51] on span "Add all" at bounding box center [175, 51] width 12 height 6
click at [185, 63] on icon "Collect payment" at bounding box center [186, 62] width 2 height 5
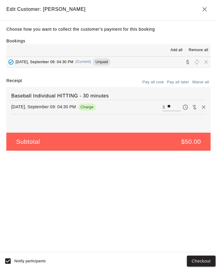
click at [203, 261] on button "Checkout" at bounding box center [199, 259] width 28 height 11
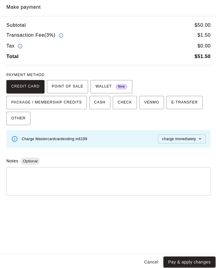
click at [152, 260] on button "Cancel" at bounding box center [149, 260] width 19 height 11
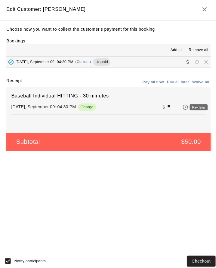
click at [181, 110] on icon "Pay later" at bounding box center [184, 107] width 6 height 6
click at [181, 107] on icon "Pay now" at bounding box center [183, 107] width 5 height 5
click at [153, 84] on button "Pay all now" at bounding box center [152, 82] width 24 height 9
click at [191, 108] on icon "Waive payment" at bounding box center [193, 107] width 4 height 5
type input "*"
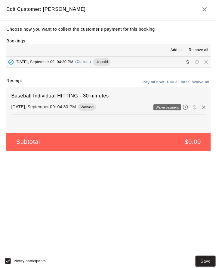
click at [137, 94] on h6 "Baseball Individual HITTING - 30 minutes" at bounding box center [108, 96] width 192 height 8
click at [147, 84] on button "Pay all now" at bounding box center [152, 82] width 24 height 9
click at [158, 83] on button "Pay all now" at bounding box center [152, 82] width 24 height 9
click at [200, 109] on icon "Remove" at bounding box center [202, 108] width 4 height 4
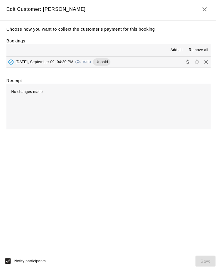
click at [183, 61] on icon "Collect payment" at bounding box center [186, 63] width 6 height 6
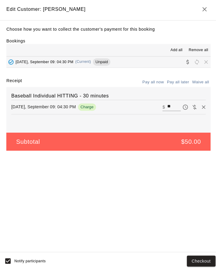
click at [201, 259] on button "Checkout" at bounding box center [199, 259] width 28 height 11
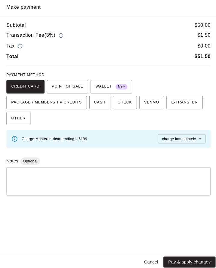
click at [201, 260] on button "Pay & apply changes" at bounding box center [187, 260] width 51 height 11
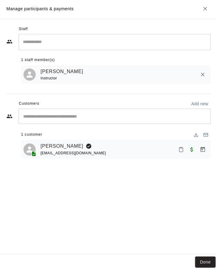
click at [204, 258] on button "Done" at bounding box center [203, 260] width 20 height 11
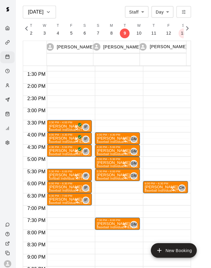
click at [163, 183] on div "6:00 PM – 6:30 PM" at bounding box center [164, 182] width 41 height 3
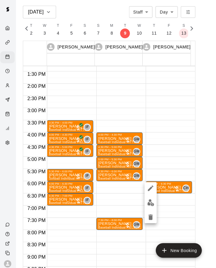
click at [150, 202] on img "edit" at bounding box center [149, 201] width 7 height 7
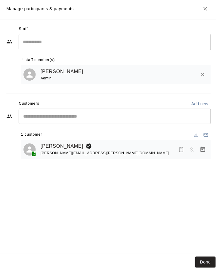
click at [189, 149] on span "Has not paid" at bounding box center [190, 148] width 11 height 5
click at [191, 149] on span "Has not paid" at bounding box center [190, 148] width 11 height 5
click at [201, 149] on icon "Manage bookings & payment" at bounding box center [201, 148] width 5 height 5
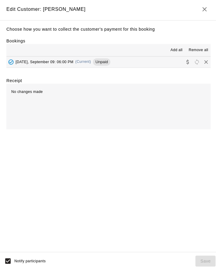
click at [175, 50] on span "Add all" at bounding box center [175, 51] width 12 height 6
click at [106, 63] on span "Unpaid" at bounding box center [101, 62] width 17 height 5
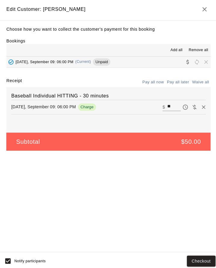
click at [200, 260] on button "Checkout" at bounding box center [199, 259] width 28 height 11
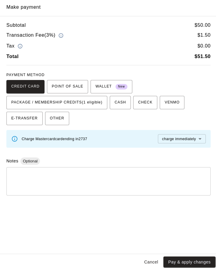
click at [88, 103] on span "PACKAGE / MEMBERSHIP CREDITS (1 eligible)" at bounding box center [57, 103] width 90 height 10
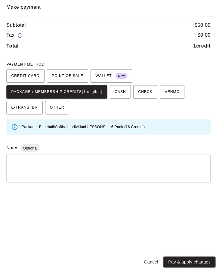
click at [189, 257] on button "Pay & apply changes" at bounding box center [187, 260] width 51 height 11
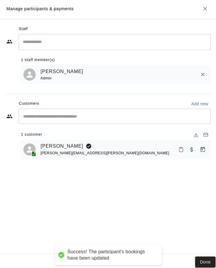
click at [205, 258] on button "Done" at bounding box center [203, 260] width 20 height 11
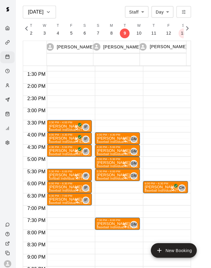
click at [113, 174] on p "Cory Froelich" at bounding box center [117, 174] width 41 height 0
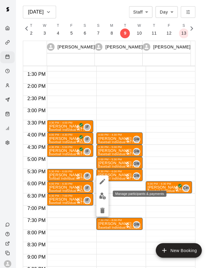
click at [101, 195] on img "edit" at bounding box center [102, 195] width 7 height 7
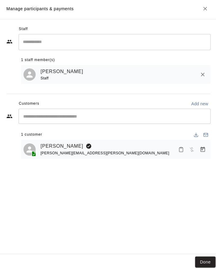
click at [202, 150] on icon "Manage bookings & payment" at bounding box center [201, 149] width 6 height 6
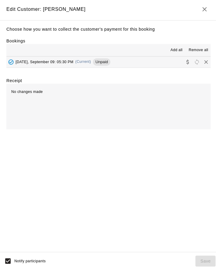
click at [183, 64] on icon "Collect payment" at bounding box center [186, 63] width 6 height 6
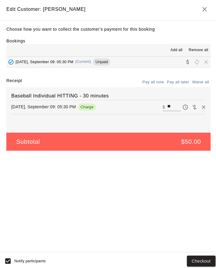
click at [206, 258] on button "Checkout" at bounding box center [199, 259] width 28 height 11
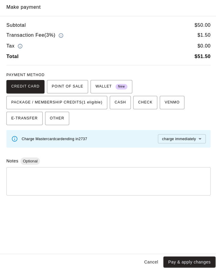
click at [84, 108] on span "PACKAGE / MEMBERSHIP CREDITS (1 eligible)" at bounding box center [57, 103] width 90 height 10
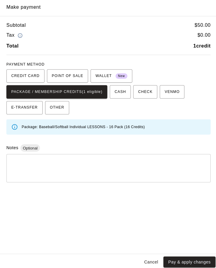
click at [191, 257] on button "Pay & apply changes" at bounding box center [187, 260] width 51 height 11
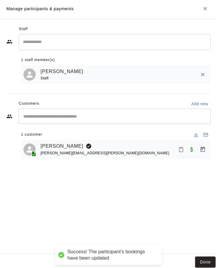
click at [204, 262] on button "Done" at bounding box center [203, 260] width 20 height 11
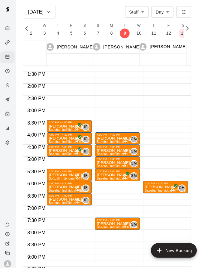
click at [115, 136] on div "4:00 PM – 4:30 PM" at bounding box center [117, 134] width 41 height 3
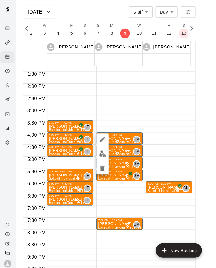
click at [100, 152] on img "edit" at bounding box center [102, 153] width 7 height 7
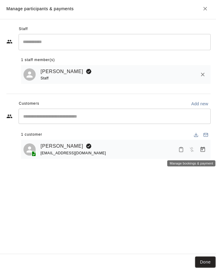
click at [202, 150] on icon "Manage bookings & payment" at bounding box center [201, 149] width 6 height 6
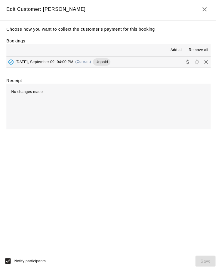
click at [175, 52] on span "Add all" at bounding box center [175, 51] width 12 height 6
click at [174, 50] on span "Add all" at bounding box center [175, 51] width 12 height 6
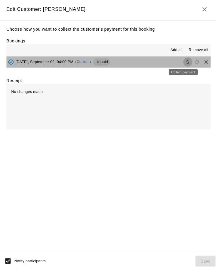
click at [183, 63] on icon "Collect payment" at bounding box center [186, 63] width 6 height 6
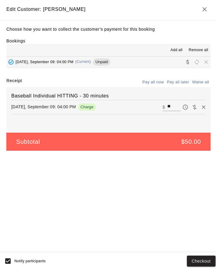
click at [203, 260] on button "Checkout" at bounding box center [199, 259] width 28 height 11
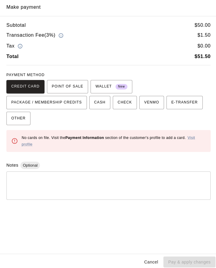
click at [82, 98] on span "PACKAGE / MEMBERSHIP CREDITS" at bounding box center [47, 103] width 70 height 10
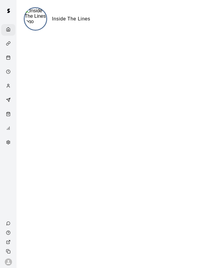
click at [5, 76] on div "Availability" at bounding box center [8, 72] width 14 height 12
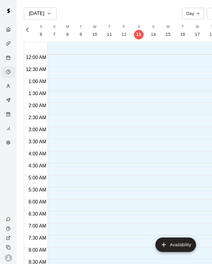
scroll to position [0, 2600]
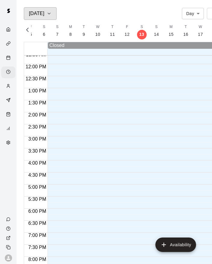
click at [43, 13] on h6 "Sep 13" at bounding box center [36, 13] width 15 height 8
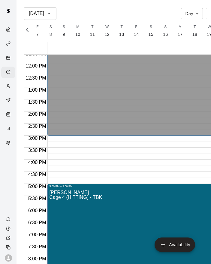
scroll to position [0, 21]
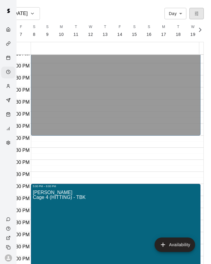
click at [197, 14] on icon "button" at bounding box center [197, 13] width 4 height 4
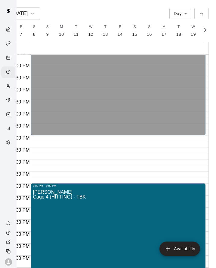
scroll to position [0, 0]
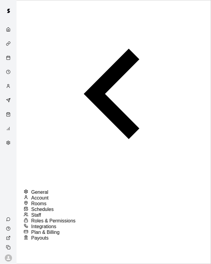
click at [9, 60] on icon "Calendar" at bounding box center [8, 57] width 5 height 5
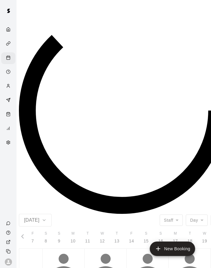
scroll to position [280, 0]
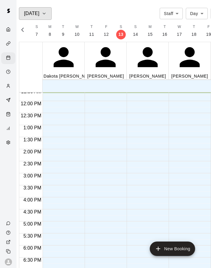
click at [47, 15] on icon "button" at bounding box center [44, 13] width 5 height 7
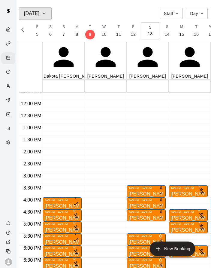
scroll to position [0, 2559]
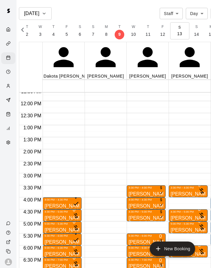
click at [60, 230] on p "Meaghan Jackson" at bounding box center [62, 230] width 35 height 0
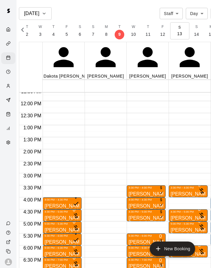
click at [63, 246] on div "6:00 PM – 6:30 PM" at bounding box center [62, 247] width 35 height 3
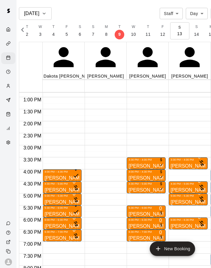
scroll to position [307, 0]
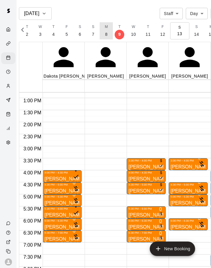
click at [113, 34] on button "M 8" at bounding box center [106, 30] width 13 height 17
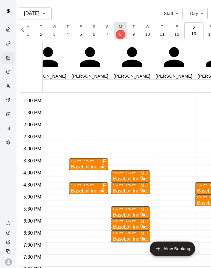
scroll to position [0, 58]
click at [140, 34] on button "T 9" at bounding box center [133, 30] width 13 height 17
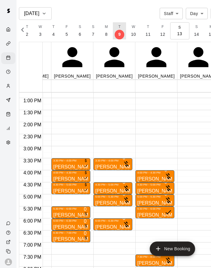
scroll to position [0, 76]
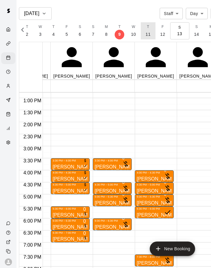
click at [156, 33] on button "T 11" at bounding box center [148, 30] width 15 height 17
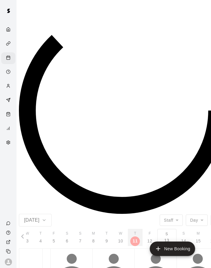
scroll to position [0, 2587]
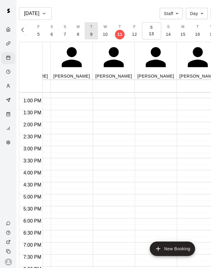
click at [98, 34] on button "T 9" at bounding box center [91, 30] width 13 height 17
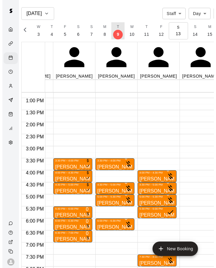
scroll to position [0, 0]
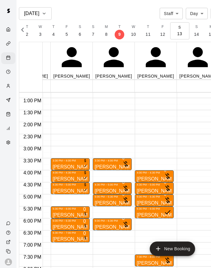
click at [111, 150] on div "3:30 PM – 4:00 PM Sarah Maifield Baseball Individual PITCHING - 30 minutes (Inf…" at bounding box center [112, 74] width 39 height 578
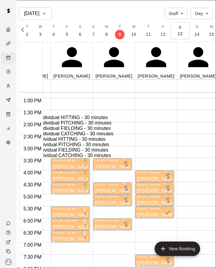
click at [73, 126] on li "Baseball Individual PITCHING - 30 minutes" at bounding box center [111, 122] width 185 height 5
type input "**********"
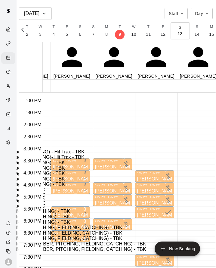
click at [55, 209] on li "Infield 1 (PITCHING) - TBK" at bounding box center [104, 211] width 185 height 5
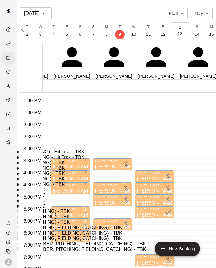
click at [50, 220] on li "Infield 3 (PITCHING) - TBK" at bounding box center [104, 222] width 185 height 5
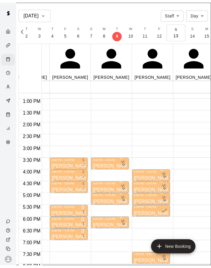
scroll to position [79, 0]
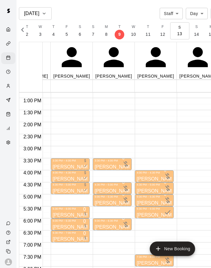
click at [113, 191] on p "Kayla White" at bounding box center [112, 191] width 35 height 0
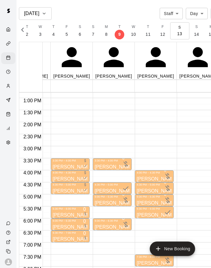
click at [164, 187] on div "GM 0" at bounding box center [168, 196] width 8 height 18
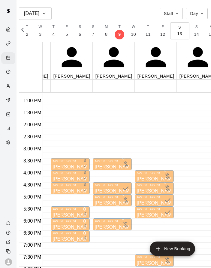
click at [72, 215] on p "Jeff Jennings" at bounding box center [70, 215] width 35 height 0
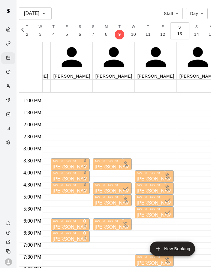
click at [157, 179] on p "Matt Schepers" at bounding box center [154, 179] width 35 height 0
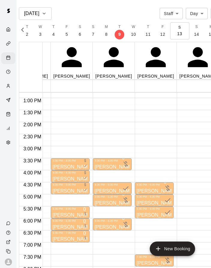
click at [116, 195] on div "5:00 PM – 5:30 PM" at bounding box center [112, 196] width 35 height 3
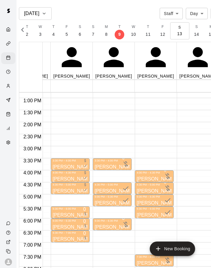
click at [74, 227] on p "Richard McCabe" at bounding box center [70, 227] width 35 height 0
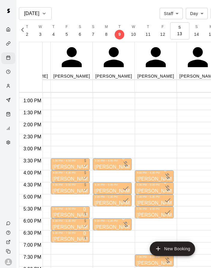
click at [67, 242] on div at bounding box center [70, 242] width 35 height 0
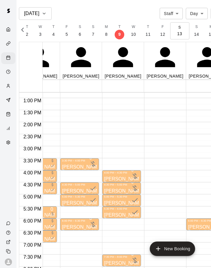
scroll to position [0, 109]
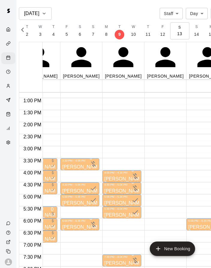
click at [83, 167] on p "Sarah Maifield" at bounding box center [79, 167] width 35 height 0
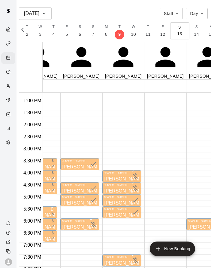
click at [90, 221] on div at bounding box center [94, 225] width 8 height 8
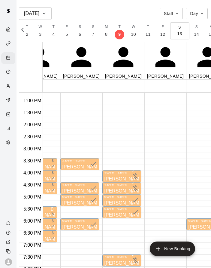
click at [123, 179] on p "Matt Schepers" at bounding box center [121, 179] width 35 height 0
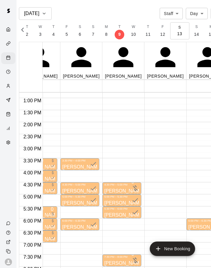
click at [126, 191] on p "Andrea Shook" at bounding box center [121, 191] width 35 height 0
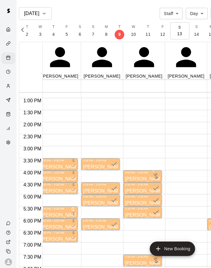
scroll to position [0, 88]
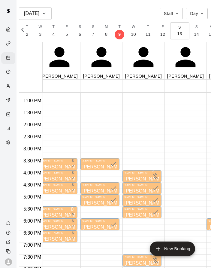
click at [146, 263] on p "Sarah Eshelman" at bounding box center [142, 263] width 35 height 0
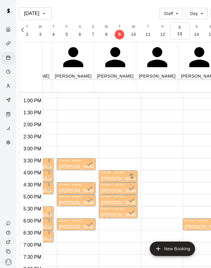
scroll to position [0, 0]
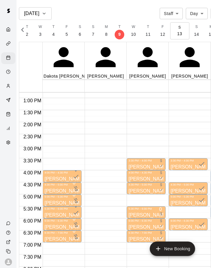
click at [73, 233] on div at bounding box center [76, 237] width 7 height 8
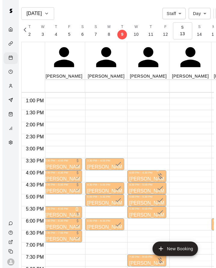
scroll to position [0, 87]
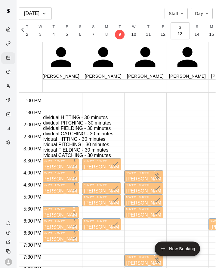
click at [64, 118] on li "Baseball Individual HITTING - 30 minutes" at bounding box center [111, 117] width 185 height 5
type input "**********"
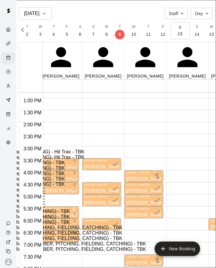
click at [55, 165] on li "Cage 4 (HITTING) - TBK" at bounding box center [104, 167] width 185 height 5
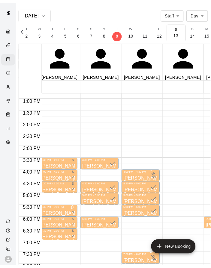
scroll to position [28, 0]
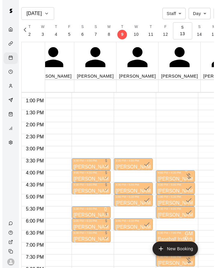
scroll to position [0, 58]
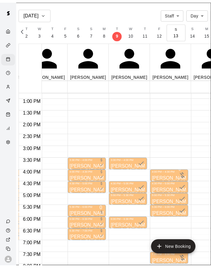
scroll to position [31, 0]
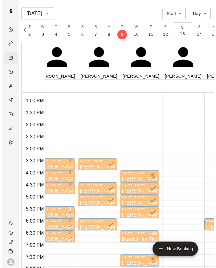
scroll to position [0, 94]
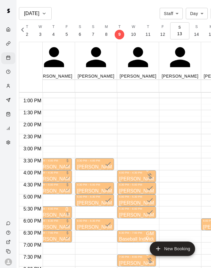
click at [138, 239] on p "Baseball Individual HITTING - 30 minutes" at bounding box center [136, 239] width 35 height 0
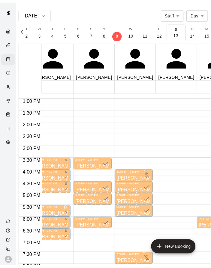
scroll to position [136, 0]
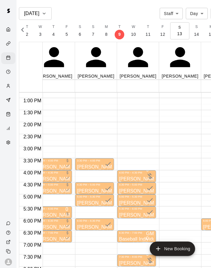
click at [138, 239] on p "Baseball Individual HITTING - 30 minutes" at bounding box center [136, 239] width 35 height 0
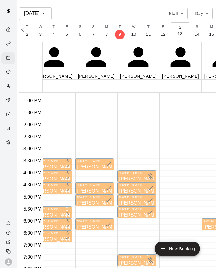
type input "******"
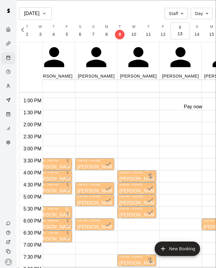
type input "*"
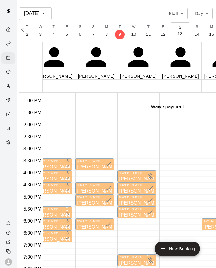
click at [180, 109] on div "Waive payment" at bounding box center [167, 106] width 33 height 5
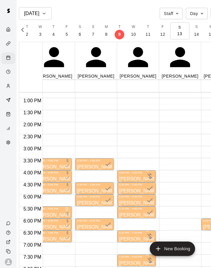
click at [141, 263] on p "Sarah Eshelman" at bounding box center [136, 263] width 35 height 0
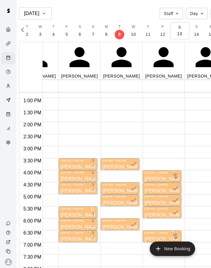
scroll to position [0, 0]
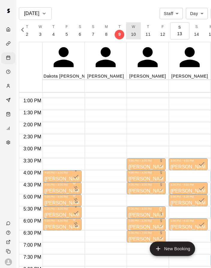
click at [136, 33] on p "10" at bounding box center [133, 34] width 5 height 6
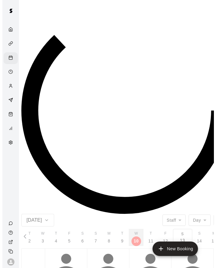
scroll to position [0, 2573]
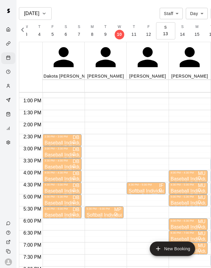
click at [66, 138] on div "Baseball Individual PITCHING - 30 minutes Infield 1 (PITCHING) - TBK" at bounding box center [62, 272] width 35 height 268
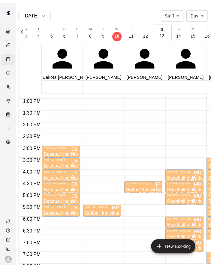
scroll to position [0, 0]
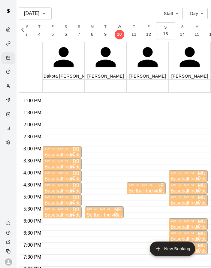
click at [65, 143] on p "Baseball Individual PITCHING - 30 minutes" at bounding box center [62, 143] width 35 height 0
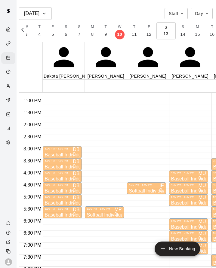
type input "******"
type input "**********"
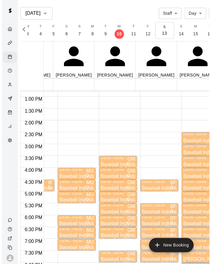
scroll to position [0, 153]
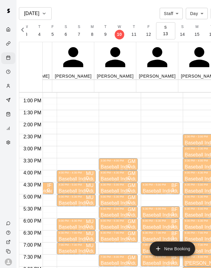
click at [185, 155] on p "Baseball Individual HITTING - 30 minutes" at bounding box center [202, 155] width 35 height 0
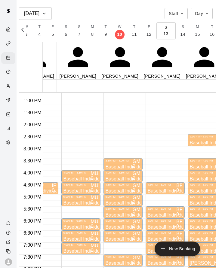
type input "******"
type input "*******"
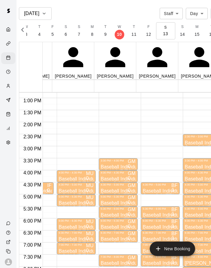
click at [7, 86] on div "Customers" at bounding box center [8, 87] width 14 height 12
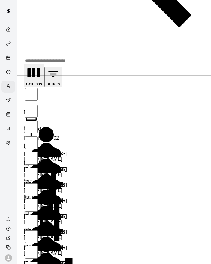
scroll to position [261, 0]
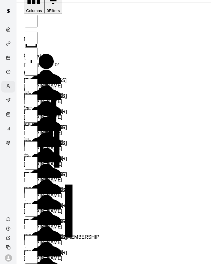
click at [163, 239] on body "Customers Customers includes anyone that has made a booking at your facility in…" at bounding box center [105, 201] width 211 height 925
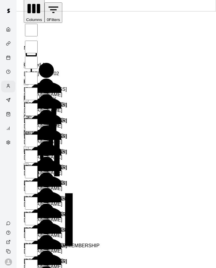
type input "***"
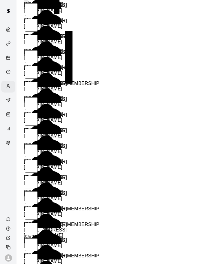
scroll to position [413, 0]
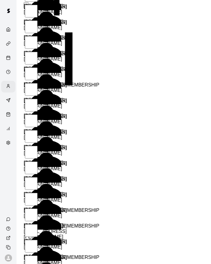
click at [8, 60] on icon "Calendar" at bounding box center [8, 57] width 5 height 5
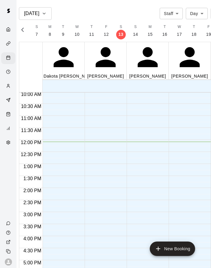
scroll to position [243, 0]
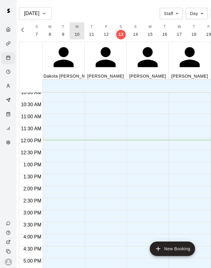
click at [80, 36] on p "10" at bounding box center [77, 34] width 5 height 6
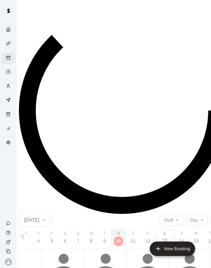
scroll to position [0, 2573]
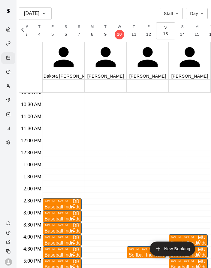
click at [71, 243] on p "Baseball Individual PITCHING - 30 minutes" at bounding box center [62, 243] width 35 height 0
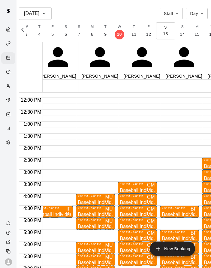
scroll to position [0, 94]
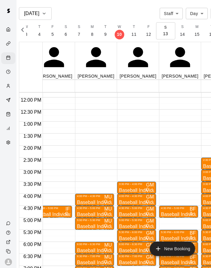
click at [145, 227] on p "Baseball Individual HITTING - 30 minutes" at bounding box center [136, 227] width 35 height 0
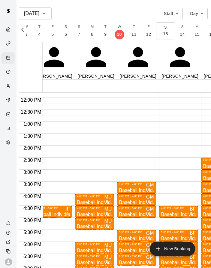
click at [143, 239] on p "Baseball Individual HITTING - 30 minutes" at bounding box center [136, 239] width 35 height 0
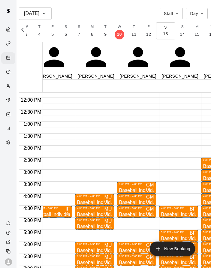
click at [137, 190] on p "Baseball Individual FIELDING - 30 minutes" at bounding box center [136, 190] width 35 height 0
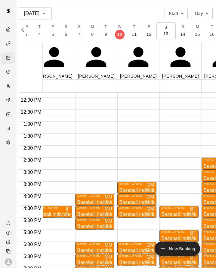
type input "********"
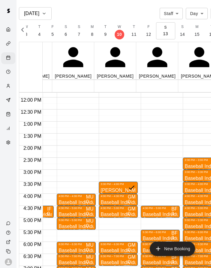
scroll to position [0, 153]
click at [185, 202] on p "Baseball Individual HITTING - 30 minutes" at bounding box center [202, 202] width 35 height 0
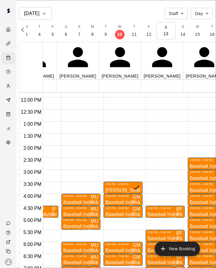
type input "********"
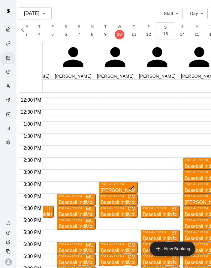
click at [185, 166] on p "Baseball Individual HITTING - 30 minutes" at bounding box center [202, 166] width 35 height 0
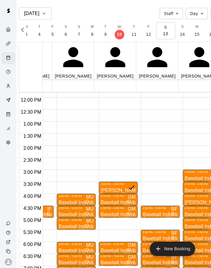
click at [185, 214] on p "Baseball Individual HITTING - 30 minutes" at bounding box center [202, 214] width 35 height 0
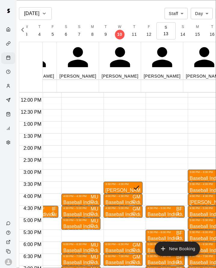
type input "*********"
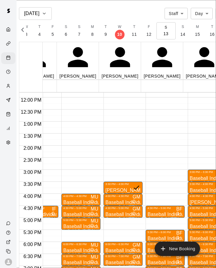
type input "*****"
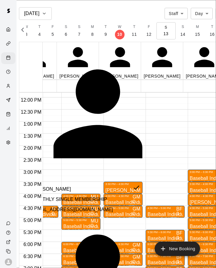
type input "****"
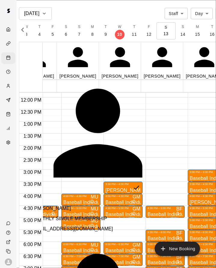
click at [60, 206] on p "Cara Ryckeghem" at bounding box center [119, 208] width 177 height 5
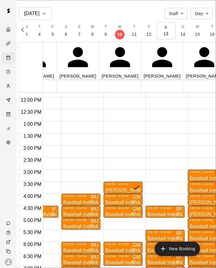
type input "****"
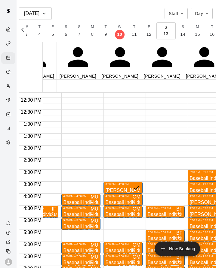
click at [202, 11] on main "Sep 10 Staff ***** ​ Day *** ​ F 7 S 8 S 9 M 10 T 11 W 12 T 13 F 14 S 15 S 16 M…" at bounding box center [124, 141] width 211 height 268
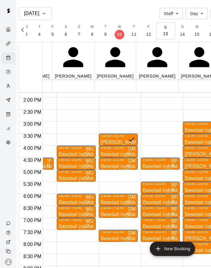
scroll to position [332, 153]
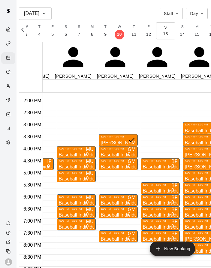
click at [185, 191] on p "Baseball Individual HITTING - 30 minutes" at bounding box center [202, 191] width 35 height 0
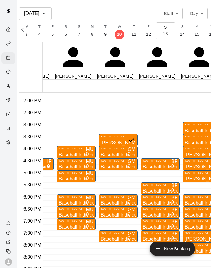
click at [185, 203] on p "Baseball Individual HITTING - 30 minutes" at bounding box center [202, 203] width 35 height 0
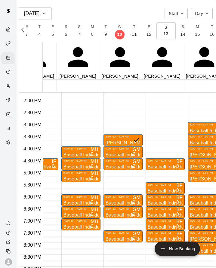
type input "******"
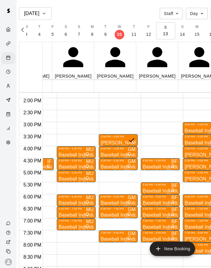
click at [185, 215] on p "Baseball Individual HITTING - 30 minutes" at bounding box center [202, 215] width 35 height 0
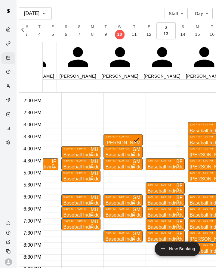
type input "********"
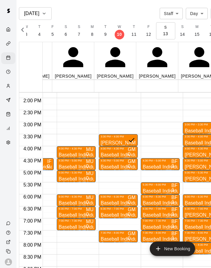
click at [185, 227] on p "Baseball Individual HITTING - 30 minutes" at bounding box center [202, 227] width 35 height 0
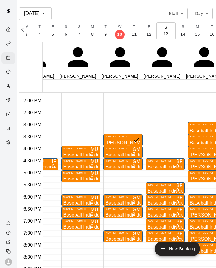
type input "********"
type input "*******"
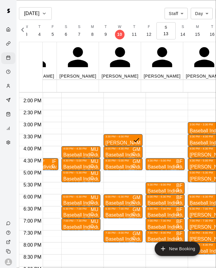
type input "****"
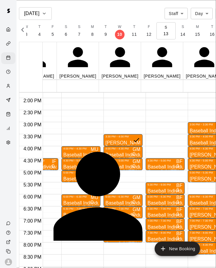
click at [63, 268] on div "Jessica Duke" at bounding box center [119, 271] width 177 height 5
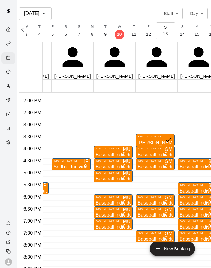
scroll to position [0, 73]
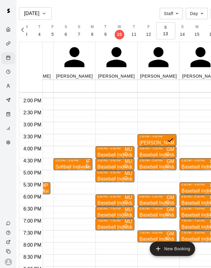
click at [116, 167] on p "Baseball Individual PITCHING - 30 minutes" at bounding box center [114, 167] width 35 height 0
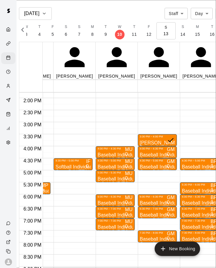
type input "******"
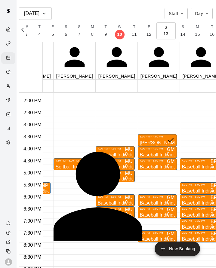
click at [69, 268] on div "Holly Edgren" at bounding box center [119, 271] width 177 height 5
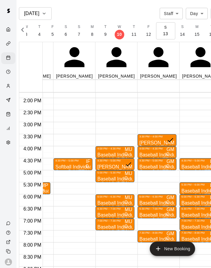
click at [119, 179] on p "Baseball Individual PITCHING - 30 minutes" at bounding box center [114, 179] width 35 height 0
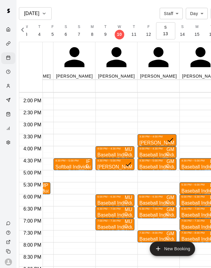
click at [121, 203] on p "Baseball Individual PITCHING - 30 minutes" at bounding box center [114, 203] width 35 height 0
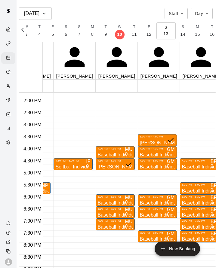
type input "*****"
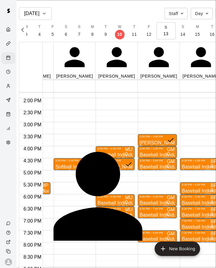
click at [66, 268] on div "Emily Mapes" at bounding box center [119, 271] width 177 height 5
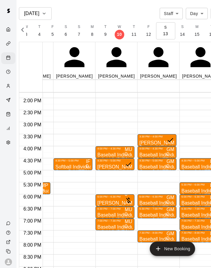
click at [166, 155] on p "Baseball Individual HITTING - 30 minutes" at bounding box center [157, 155] width 35 height 0
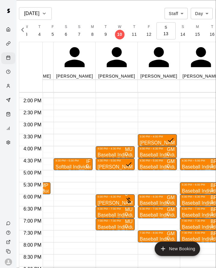
type input "******"
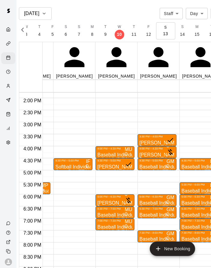
click at [210, 182] on main "Sep 10 Staff ***** ​ Day *** ​ F 7 S 8 S 9 M 10 T 11 W 12 T 13 F 14 S 15 S 16 M…" at bounding box center [122, 139] width 211 height 278
click at [159, 167] on p "Baseball Individual HITTING - 30 minutes" at bounding box center [157, 167] width 35 height 0
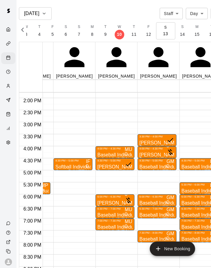
click at [113, 227] on p "Baseball Individual PITCHING - 30 minutes" at bounding box center [114, 227] width 35 height 0
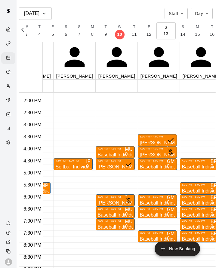
type input "*******"
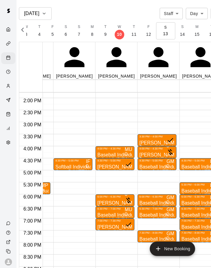
click at [163, 203] on p "Baseball Individual HITTING - 30 minutes" at bounding box center [157, 203] width 35 height 0
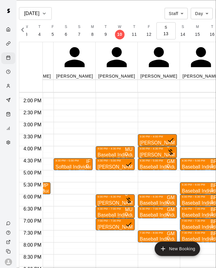
type input "*****"
type input "******"
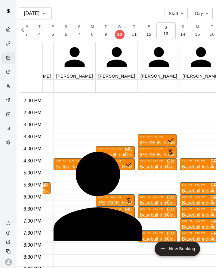
click at [72, 268] on div "Jesus Medina" at bounding box center [119, 271] width 177 height 5
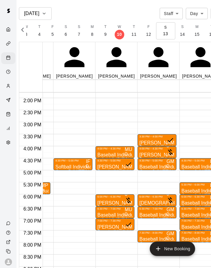
click at [165, 215] on p "Baseball Individual HITTING - 30 minutes" at bounding box center [157, 215] width 35 height 0
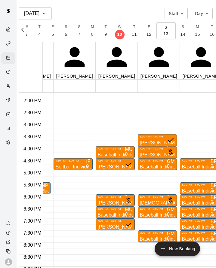
type input "*******"
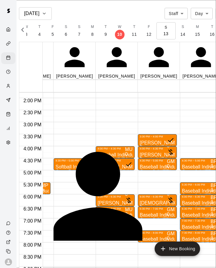
click at [79, 268] on div "Alysia Huffman" at bounding box center [119, 271] width 177 height 5
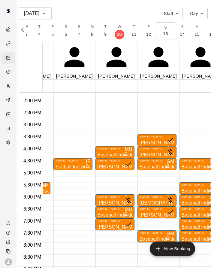
click at [158, 241] on span "Cage 3 (HITTING) - TBK" at bounding box center [166, 243] width 53 height 5
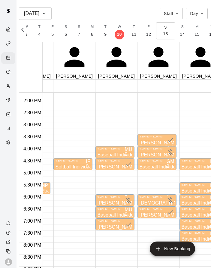
click at [167, 199] on div "3:30 PM – 4:00 PM Doug Clearman Baseball Individual FIELDING - 30 minutes (Infi…" at bounding box center [157, 50] width 39 height 578
click at [177, 78] on div "3:30 PM – 4:00 PM Doug Clearman Baseball Individual FIELDING - 30 minutes (Infi…" at bounding box center [157, 50] width 39 height 578
click at [44, 10] on div "Sep 10" at bounding box center [35, 13] width 23 height 8
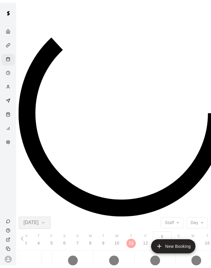
scroll to position [0, 2587]
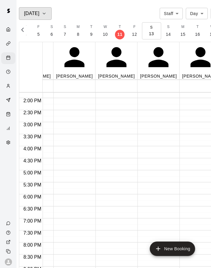
click at [52, 11] on button "Sep 11" at bounding box center [35, 13] width 33 height 13
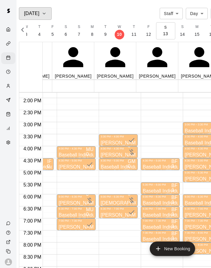
scroll to position [0, 118]
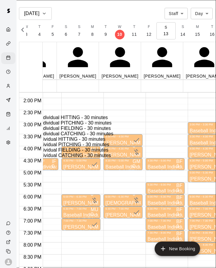
click at [54, 118] on li "Baseball Individual HITTING - 30 minutes" at bounding box center [111, 117] width 185 height 5
type input "**********"
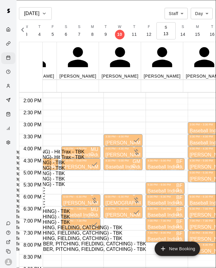
click at [54, 165] on li "Cage 4 (HITTING) - TBK" at bounding box center [104, 167] width 185 height 5
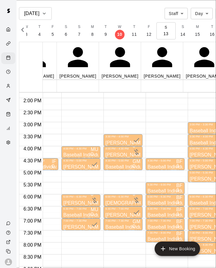
type input "******"
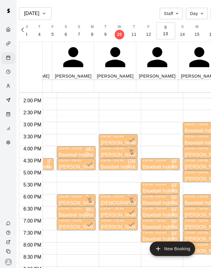
click at [156, 169] on span "Cage 6 (HITTING) - TBK" at bounding box center [169, 171] width 53 height 5
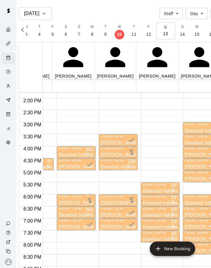
click at [157, 239] on p "Baseball Individual HITTING - 30 minutes" at bounding box center [160, 239] width 35 height 0
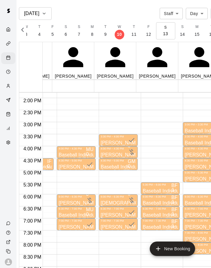
click at [164, 227] on p "Baseball Individual HITTING - 30 minutes" at bounding box center [160, 227] width 35 height 0
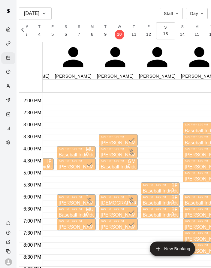
click at [161, 191] on p "Baseball Individual HITTING - 30 minutes" at bounding box center [160, 191] width 35 height 0
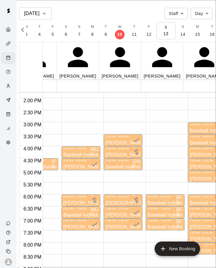
type input "******"
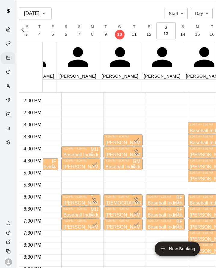
type input "******"
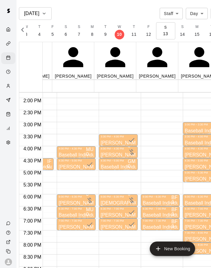
click at [153, 215] on p "Baseball Individual HITTING - 30 minutes" at bounding box center [160, 215] width 35 height 0
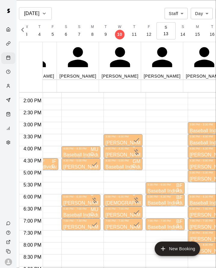
type input "******"
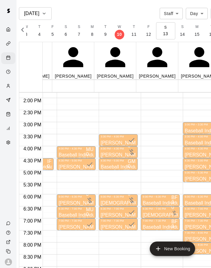
click at [98, 35] on button "M 8" at bounding box center [92, 30] width 13 height 17
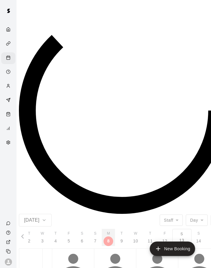
scroll to position [0, 2545]
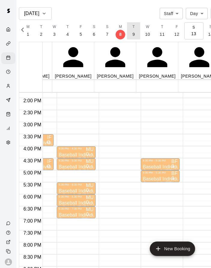
click at [135, 36] on p "9" at bounding box center [134, 34] width 2 height 6
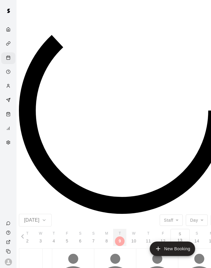
scroll to position [0, 2559]
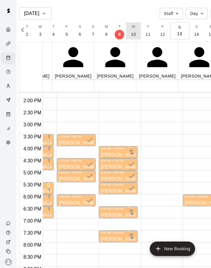
click at [136, 35] on p "10" at bounding box center [133, 34] width 5 height 6
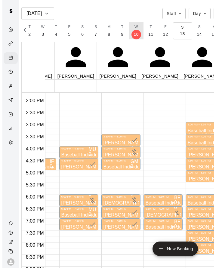
scroll to position [0, 2573]
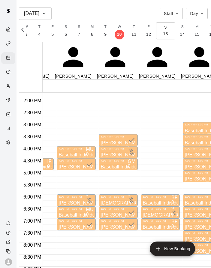
click at [165, 229] on span "Cage 6 (HITTING) - TBK" at bounding box center [169, 231] width 53 height 5
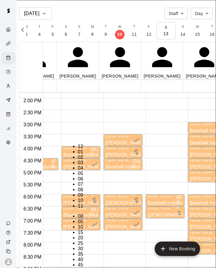
scroll to position [11, 0]
click at [78, 175] on li "05" at bounding box center [81, 173] width 7 height 5
click at [85, 246] on li "30" at bounding box center [81, 248] width 7 height 5
type input "********"
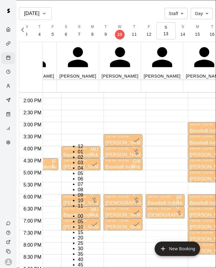
scroll to position [70, 0]
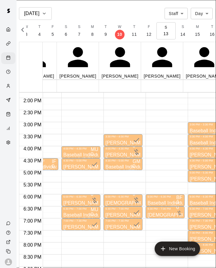
click at [19, 192] on li "05" at bounding box center [22, 194] width 7 height 5
click at [19, 198] on li "06" at bounding box center [22, 200] width 7 height 5
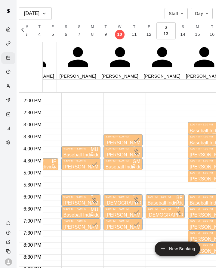
click at [26, 235] on li "00" at bounding box center [22, 237] width 7 height 5
type input "********"
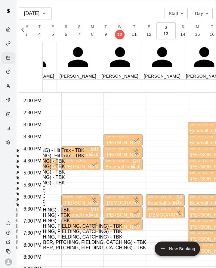
click at [57, 169] on li "Cage 5 (HITTING) - TBK" at bounding box center [104, 171] width 185 height 5
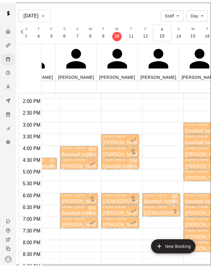
scroll to position [48, 0]
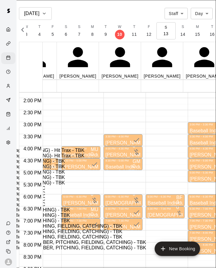
click at [82, 153] on li "Cage 2 (HITTING)- Hit Trax - TBK" at bounding box center [104, 155] width 185 height 5
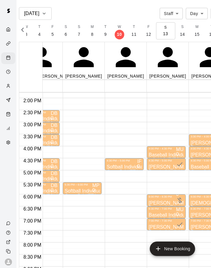
scroll to position [0, 7]
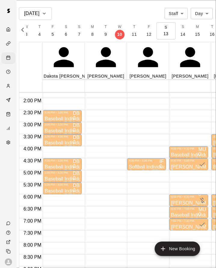
type input "*****"
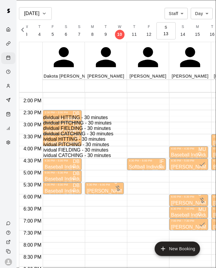
click at [69, 126] on li "Baseball Individual PITCHING - 30 minutes" at bounding box center [111, 122] width 185 height 5
type input "**********"
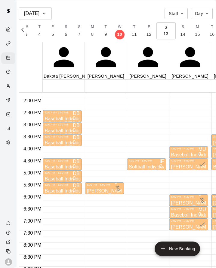
scroll to position [18, 0]
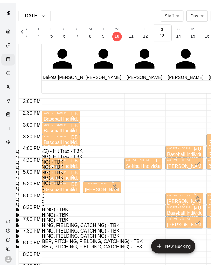
scroll to position [82, 0]
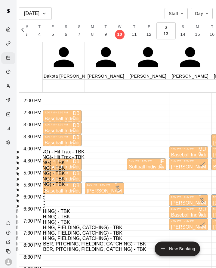
click at [104, 236] on li "Infield 6 (PITCHING, FIELDING, CATCHING) - TBK" at bounding box center [104, 238] width 185 height 5
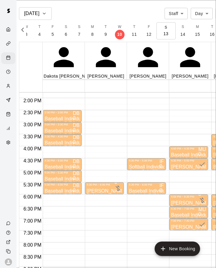
type input "********"
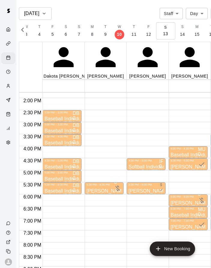
click at [153, 167] on p "Softball Individual PITCHING - 30 minutes" at bounding box center [146, 167] width 35 height 0
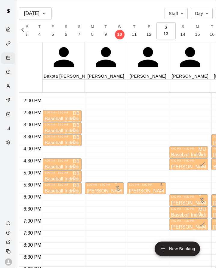
type input "*******"
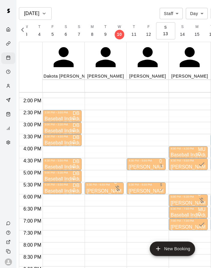
click at [69, 131] on p "Baseball Individual PITCHING - 30 minutes" at bounding box center [62, 131] width 35 height 0
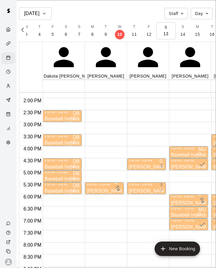
type input "******"
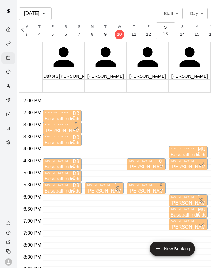
click at [67, 143] on p "Baseball Individual PITCHING - 30 minutes" at bounding box center [62, 143] width 35 height 0
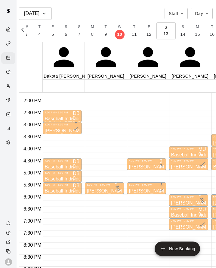
type input "****"
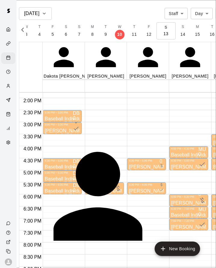
click at [62, 268] on div "Eric Butz" at bounding box center [119, 271] width 177 height 5
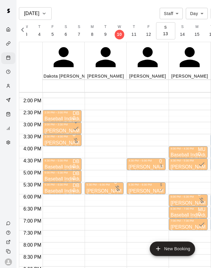
click at [68, 167] on p "Baseball Individual HITTING - 30 minutes" at bounding box center [62, 167] width 35 height 0
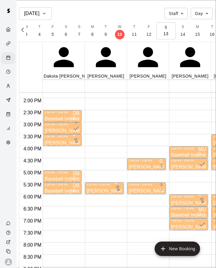
type input "******"
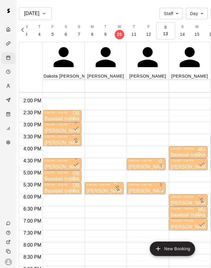
click at [65, 179] on p "Baseball Individual PITCHING - 30 minutes" at bounding box center [62, 179] width 35 height 0
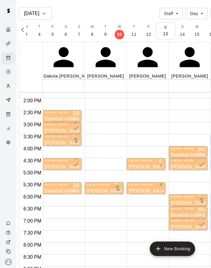
click at [66, 179] on p "Baseball Individual PITCHING - 30 minutes" at bounding box center [62, 179] width 35 height 0
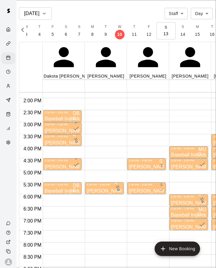
type input "*****"
type input "*"
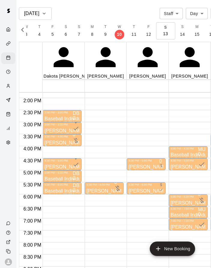
click at [75, 183] on div "DB 0" at bounding box center [76, 188] width 7 height 10
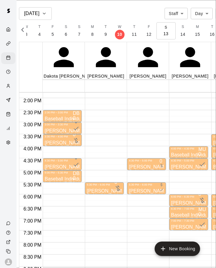
type input "********"
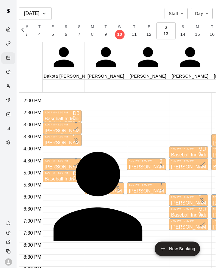
click at [53, 268] on p "Chase Holliday" at bounding box center [119, 271] width 177 height 5
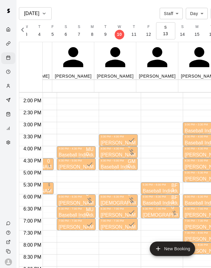
scroll to position [0, 153]
click at [142, 31] on button "T 11" at bounding box center [134, 30] width 15 height 17
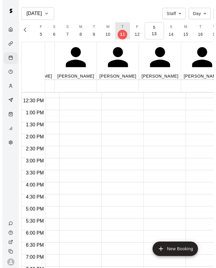
scroll to position [305, 153]
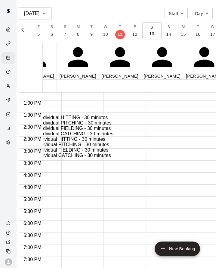
click at [64, 119] on li "Baseball Individual HITTING - 30 minutes" at bounding box center [111, 117] width 185 height 5
type input "**********"
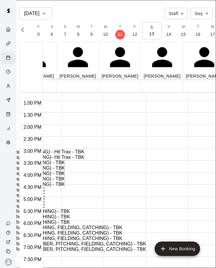
click at [54, 160] on li "Cage 3 (HITTING) - TBK" at bounding box center [104, 162] width 185 height 5
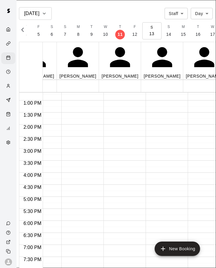
type input "*******"
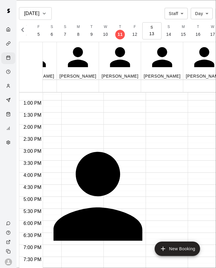
click at [62, 268] on p "Josh Jackson" at bounding box center [119, 271] width 177 height 5
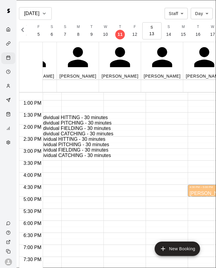
click at [65, 117] on li "Baseball Individual HITTING - 30 minutes" at bounding box center [111, 117] width 185 height 5
type input "**********"
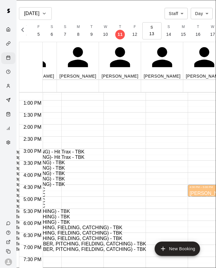
click at [76, 155] on li "Cage 2 (HITTING)- Hit Trax - TBK" at bounding box center [104, 157] width 185 height 5
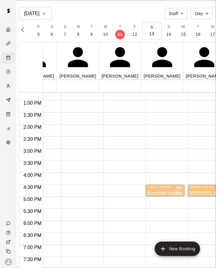
type input "*******"
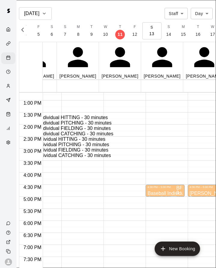
click at [75, 116] on li "Baseball Individual HITTING - 30 minutes" at bounding box center [111, 117] width 185 height 5
type input "**********"
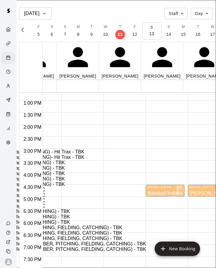
click at [55, 165] on li "Cage 4 (HITTING) - TBK" at bounding box center [104, 167] width 185 height 5
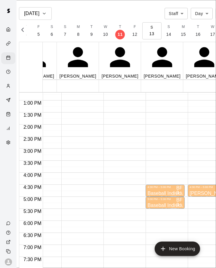
type input "******"
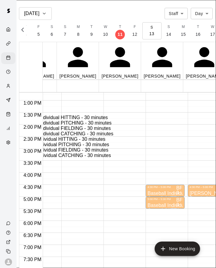
click at [37, 117] on li "Baseball Individual HITTING - 30 minutes" at bounding box center [111, 117] width 185 height 5
type input "**********"
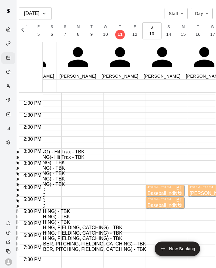
click at [48, 160] on li "Cage 3 (HITTING) - TBK" at bounding box center [104, 162] width 185 height 5
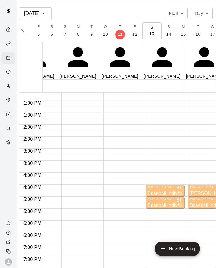
type input "******"
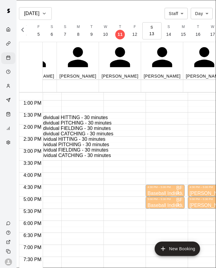
click at [37, 119] on li "Baseball Individual HITTING - 30 minutes" at bounding box center [111, 117] width 185 height 5
type input "**********"
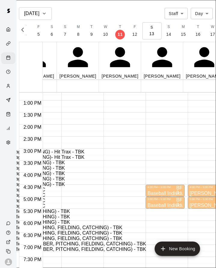
click at [53, 160] on li "Cage 3 (HITTING) - TBK" at bounding box center [104, 162] width 185 height 5
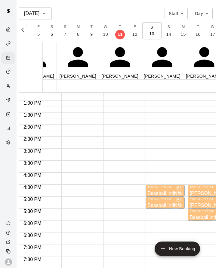
type input "******"
type input "**"
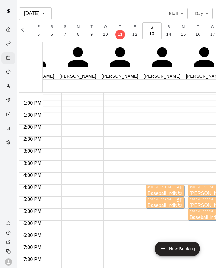
type input "******"
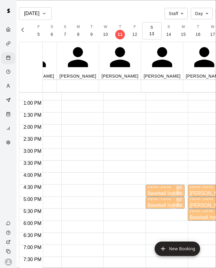
type input "******"
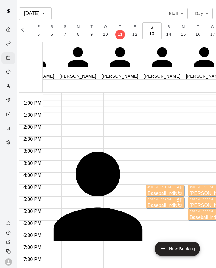
click at [76, 268] on div "Karli Graves" at bounding box center [119, 271] width 177 height 5
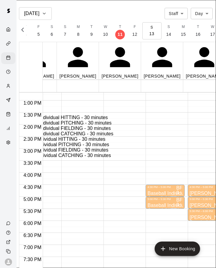
click at [38, 119] on li "Baseball Individual HITTING - 30 minutes" at bounding box center [111, 117] width 185 height 5
type input "**********"
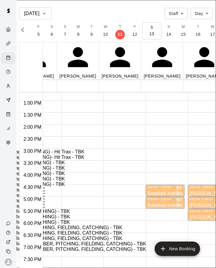
click at [38, 160] on li "Cage 3 (HITTING) - TBK" at bounding box center [104, 162] width 185 height 5
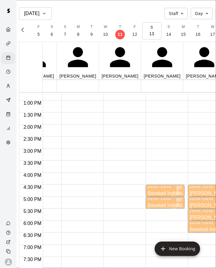
type input "*******"
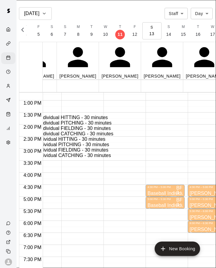
click at [57, 126] on li "Baseball Individual PITCHING - 30 minutes" at bounding box center [111, 122] width 185 height 5
type input "**********"
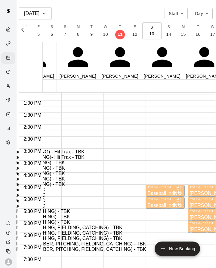
scroll to position [64, 0]
click at [60, 220] on li "Infield 3 (PITCHING) - TBK" at bounding box center [104, 222] width 185 height 5
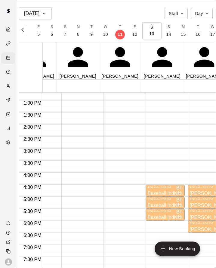
type input "******"
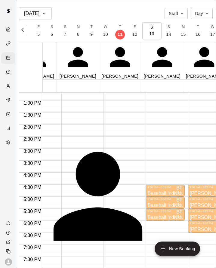
click at [75, 268] on div "Karli Graves" at bounding box center [119, 271] width 177 height 5
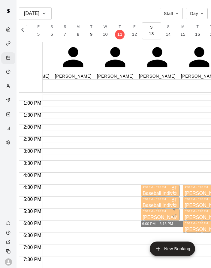
click at [141, 203] on div "4:30 PM – 5:00 PM Baseball Individual HITTING - 30 minutes Cage 2 (HITTING)- Hi…" at bounding box center [160, 77] width 39 height 578
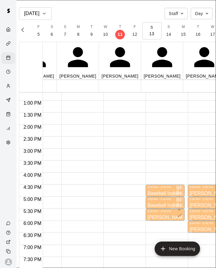
click at [26, 267] on li "30" at bounding box center [22, 269] width 7 height 5
type input "********"
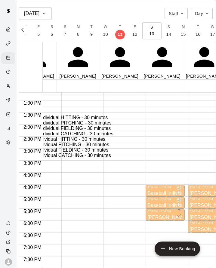
click at [46, 116] on li "Baseball Individual HITTING - 30 minutes" at bounding box center [111, 117] width 185 height 5
type input "**********"
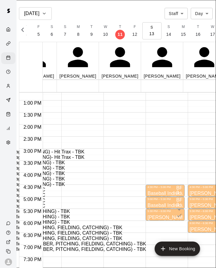
click at [53, 165] on li "Cage 4 (HITTING) - TBK" at bounding box center [104, 167] width 185 height 5
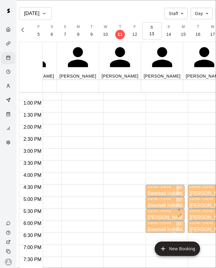
type input "********"
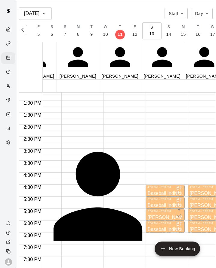
click at [66, 268] on div "Brad Marriott" at bounding box center [119, 271] width 177 height 5
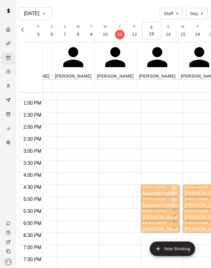
click at [185, 217] on p "Karli Graves" at bounding box center [202, 217] width 35 height 0
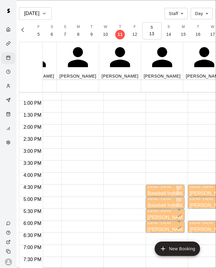
type input "****"
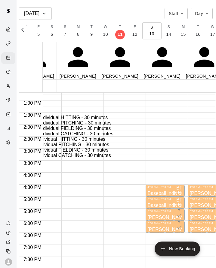
click at [53, 119] on li "Baseball Individual HITTING - 30 minutes" at bounding box center [111, 117] width 185 height 5
type input "**********"
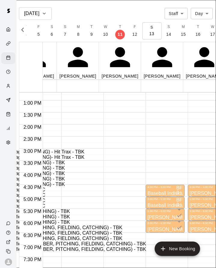
click at [57, 165] on li "Cage 4 (HITTING) - TBK" at bounding box center [104, 167] width 185 height 5
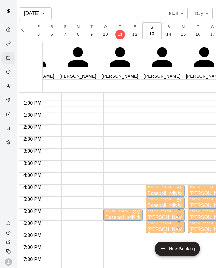
type input "*******"
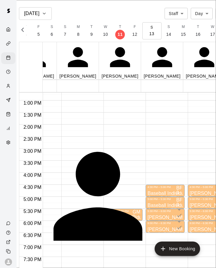
click at [60, 268] on p "Perry Johnson" at bounding box center [119, 271] width 177 height 5
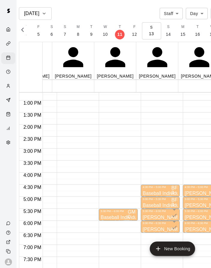
click at [101, 220] on span "Cage 4 (HITTING) - TBK" at bounding box center [127, 222] width 53 height 5
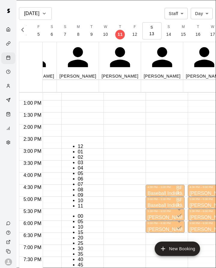
scroll to position [11, 0]
click at [78, 176] on li "06" at bounding box center [81, 178] width 7 height 5
click at [85, 214] on li "00" at bounding box center [81, 216] width 7 height 5
type input "********"
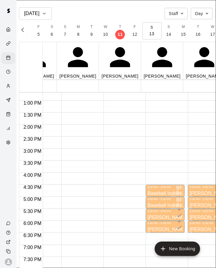
click at [26, 267] on li "30" at bounding box center [22, 269] width 7 height 5
type input "********"
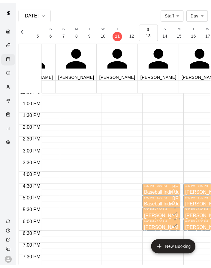
scroll to position [70, 0]
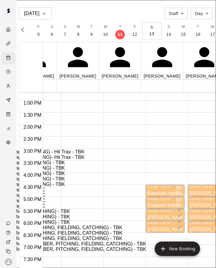
click at [61, 155] on li "Cage 2 (HITTING)- Hit Trax - TBK" at bounding box center [104, 157] width 185 height 5
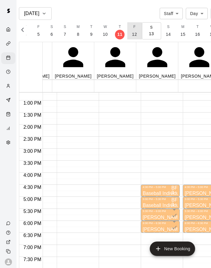
click at [142, 34] on button "F 12" at bounding box center [135, 30] width 15 height 17
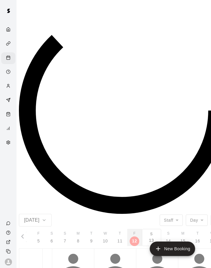
click at [147, 237] on p "13" at bounding box center [151, 240] width 9 height 6
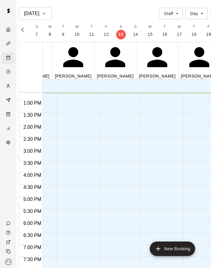
click at [94, 33] on p "11" at bounding box center [91, 34] width 5 height 6
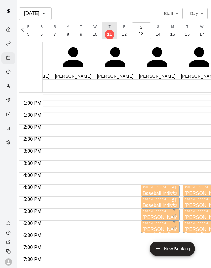
scroll to position [0, 2587]
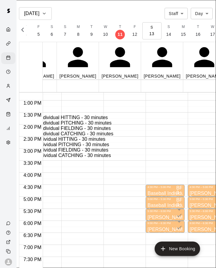
click at [68, 142] on li "Softball Individual HITTING - 30 minutes" at bounding box center [111, 139] width 185 height 5
type input "**********"
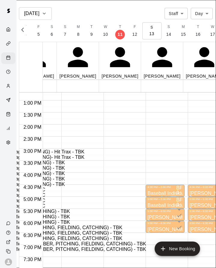
click at [50, 171] on li "Cage 5 (HITTING) - TBK" at bounding box center [104, 173] width 185 height 5
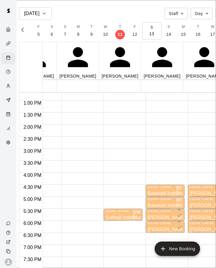
type input "*******"
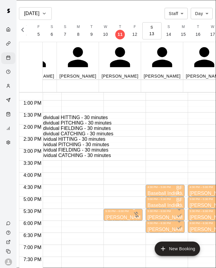
click at [55, 119] on li "Baseball Individual HITTING - 30 minutes" at bounding box center [111, 117] width 185 height 5
type input "**********"
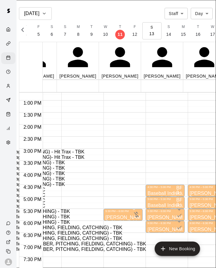
click at [52, 165] on li "Cage 4 (HITTING) - TBK" at bounding box center [104, 167] width 185 height 5
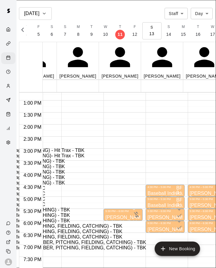
click at [56, 159] on li "Cage 3 (HITTING) - TBK" at bounding box center [104, 161] width 185 height 5
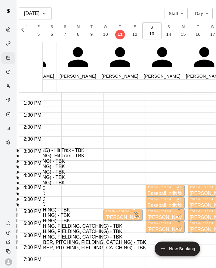
click at [57, 169] on li "Cage 5 (HITTING) - TBK" at bounding box center [104, 171] width 185 height 5
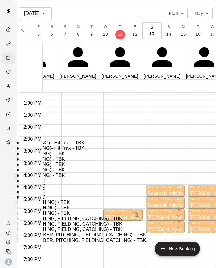
click at [72, 171] on li "Cage 6 (HITTING) - TBK" at bounding box center [104, 169] width 185 height 5
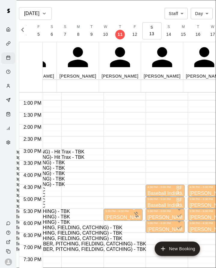
click at [58, 155] on li "Cage 2 (HITTING)- Hit Trax - TBK" at bounding box center [104, 157] width 185 height 5
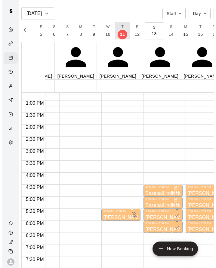
scroll to position [0, 100]
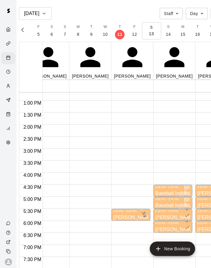
click at [184, 133] on div "4:30 PM – 5:00 PM Baseball Individual HITTING - 30 minutes Cage 2 (HITTING)- Hi…" at bounding box center [173, 77] width 39 height 578
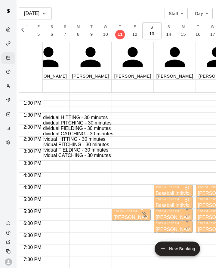
click at [57, 126] on li "Baseball Individual PITCHING - 30 minutes" at bounding box center [111, 122] width 185 height 5
type input "**********"
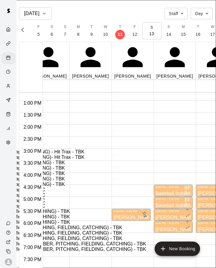
scroll to position [59, 0]
click at [61, 214] on li "Infield 2 (PITCHING) - TBK" at bounding box center [104, 216] width 185 height 5
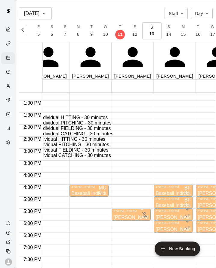
click at [42, 126] on li "Baseball Individual PITCHING - 30 minutes" at bounding box center [111, 122] width 185 height 5
type input "**********"
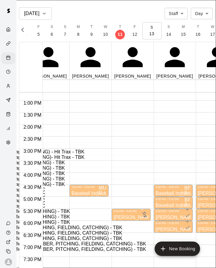
scroll to position [60, 0]
click at [59, 214] on li "Infield 2 (PITCHING) - TBK" at bounding box center [104, 216] width 185 height 5
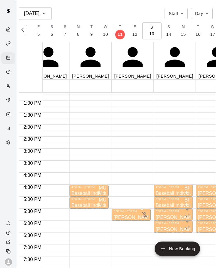
type input "**********"
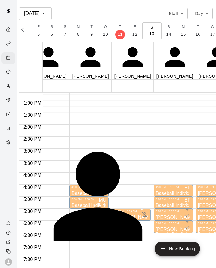
click at [63, 268] on p "Ryan Guldenstein" at bounding box center [119, 271] width 177 height 5
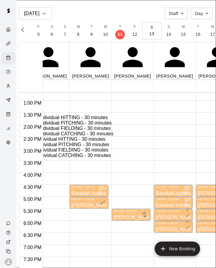
click at [50, 126] on li "Baseball Individual PITCHING - 30 minutes" at bounding box center [111, 122] width 185 height 5
type input "**********"
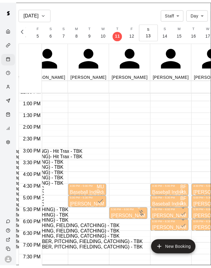
scroll to position [72, 0]
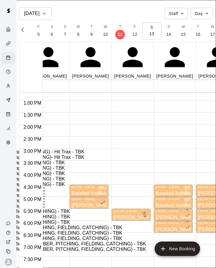
click at [59, 214] on li "Infield 2 (PITCHING) - TBK" at bounding box center [104, 216] width 185 height 5
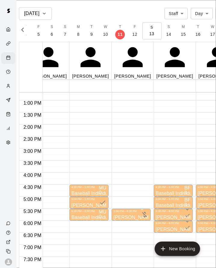
type input "********"
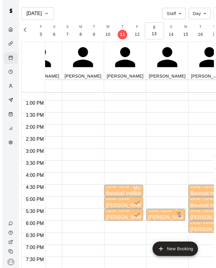
scroll to position [0, 67]
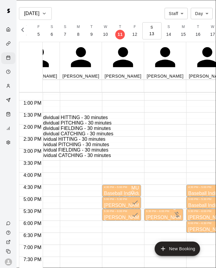
click at [85, 131] on li "Baseball Individual FIELDING - 30 minutes" at bounding box center [111, 128] width 185 height 5
type input "**********"
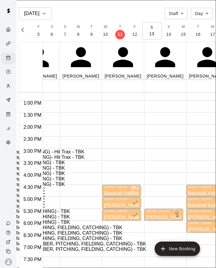
scroll to position [66, 0]
click at [86, 225] on li "Infield 4 (PITCHING, FIELDING, CATCHING) - TBK" at bounding box center [104, 227] width 185 height 5
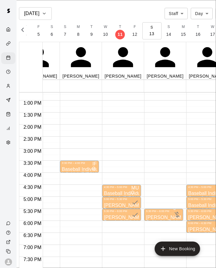
type input "*****"
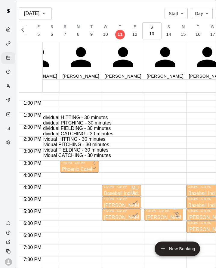
click at [65, 131] on li "Baseball Individual FIELDING - 30 minutes" at bounding box center [111, 128] width 185 height 5
type input "**********"
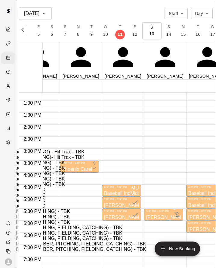
scroll to position [67, 0]
click at [62, 220] on li "Infield 3 (PITCHING) - TBK" at bounding box center [104, 222] width 185 height 5
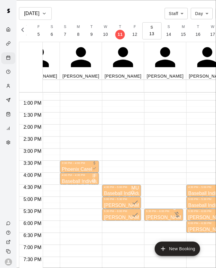
type input "*****"
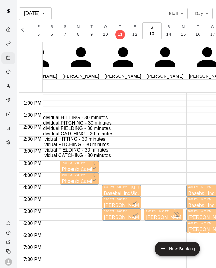
click at [42, 119] on li "Baseball Individual HITTING - 30 minutes" at bounding box center [111, 117] width 185 height 5
type input "**********"
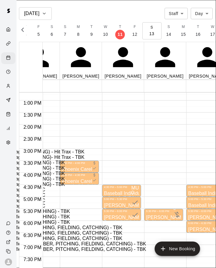
scroll to position [70, 0]
click at [85, 225] on li "Infield 4 (PITCHING, FIELDING, CATCHING) - TBK" at bounding box center [104, 227] width 185 height 5
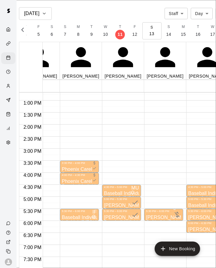
type input "*****"
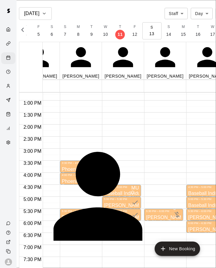
click at [76, 268] on div "Deejay Bybee" at bounding box center [119, 271] width 177 height 5
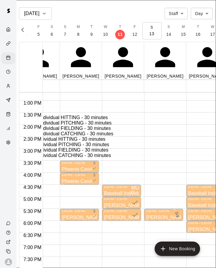
click at [37, 126] on li "Baseball Individual PITCHING - 30 minutes" at bounding box center [111, 122] width 185 height 5
type input "**********"
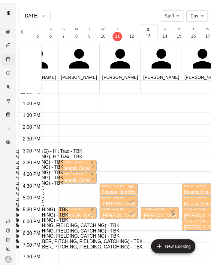
scroll to position [54, 0]
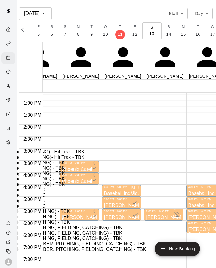
click at [70, 220] on li "Infield 3 (PITCHING) - TBK" at bounding box center [104, 222] width 185 height 5
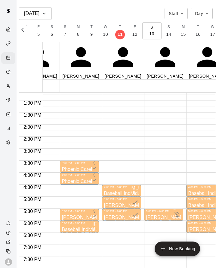
type input "*****"
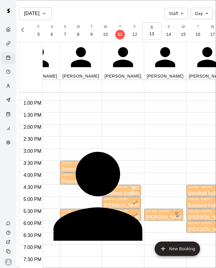
click at [71, 268] on div "Deejay Bybee" at bounding box center [119, 271] width 177 height 5
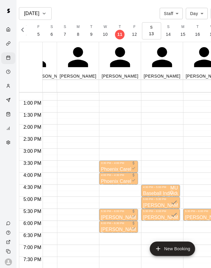
scroll to position [305, 12]
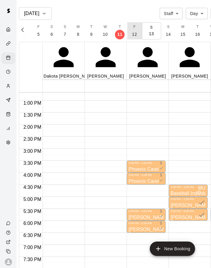
click at [137, 35] on p "12" at bounding box center [134, 34] width 5 height 6
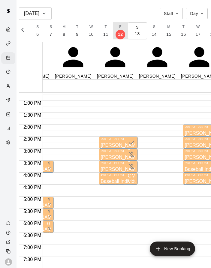
click at [71, 34] on button "M 8" at bounding box center [63, 30] width 13 height 17
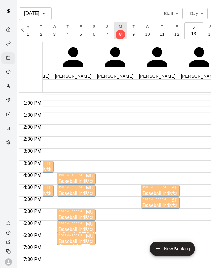
scroll to position [305, 124]
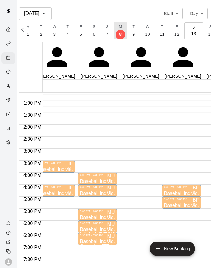
click at [104, 193] on p "Baseball Individual PITCHING - 30 minutes" at bounding box center [97, 193] width 35 height 0
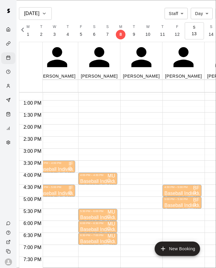
type input "****"
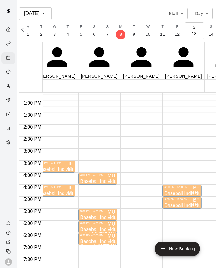
click at [202, 9] on main "Sep 8 Staff ***** ​ Day *** ​ F 7 S 8 S 9 M 10 T 11 W 12 T 13 F 14 S 15 S 16 M …" at bounding box center [124, 141] width 211 height 268
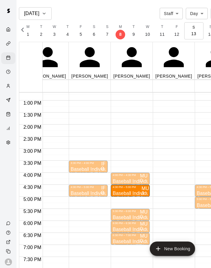
scroll to position [303, 58]
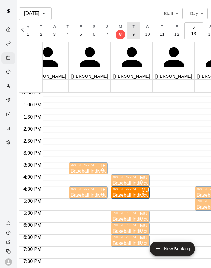
click at [140, 32] on button "T 9" at bounding box center [133, 30] width 13 height 17
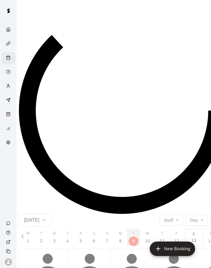
scroll to position [0, 2559]
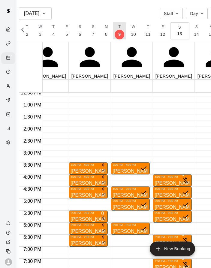
click at [136, 35] on p "10" at bounding box center [133, 34] width 5 height 6
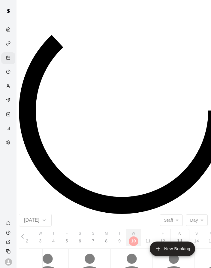
scroll to position [0, 2573]
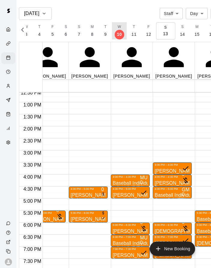
click at [107, 35] on p "9" at bounding box center [105, 34] width 2 height 6
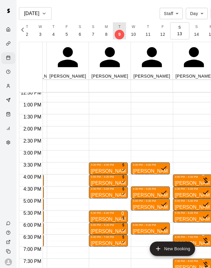
scroll to position [0, 42]
